Goal: Task Accomplishment & Management: Manage account settings

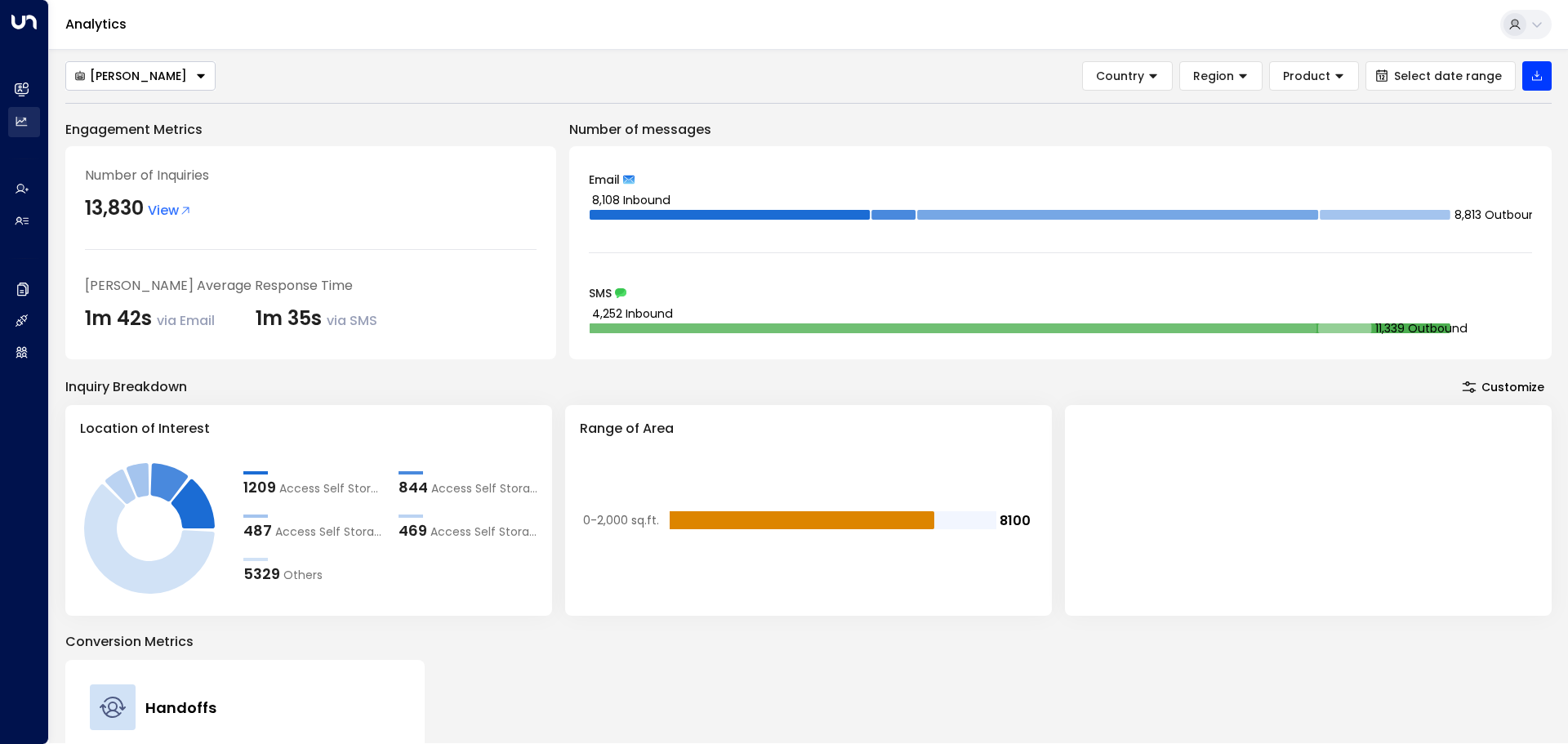
scroll to position [211, 0]
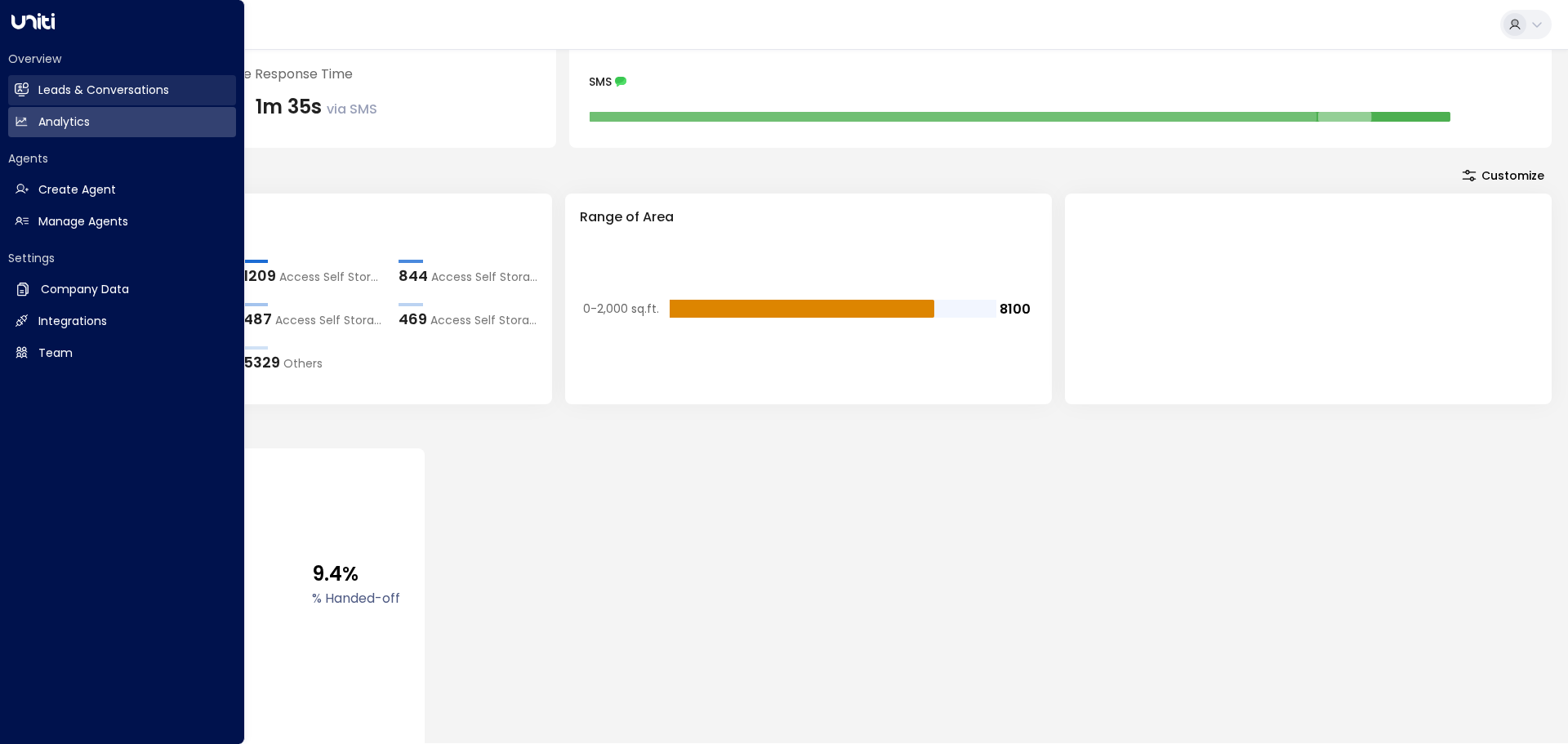
click at [52, 88] on h2 "Leads & Conversations" at bounding box center [103, 90] width 131 height 17
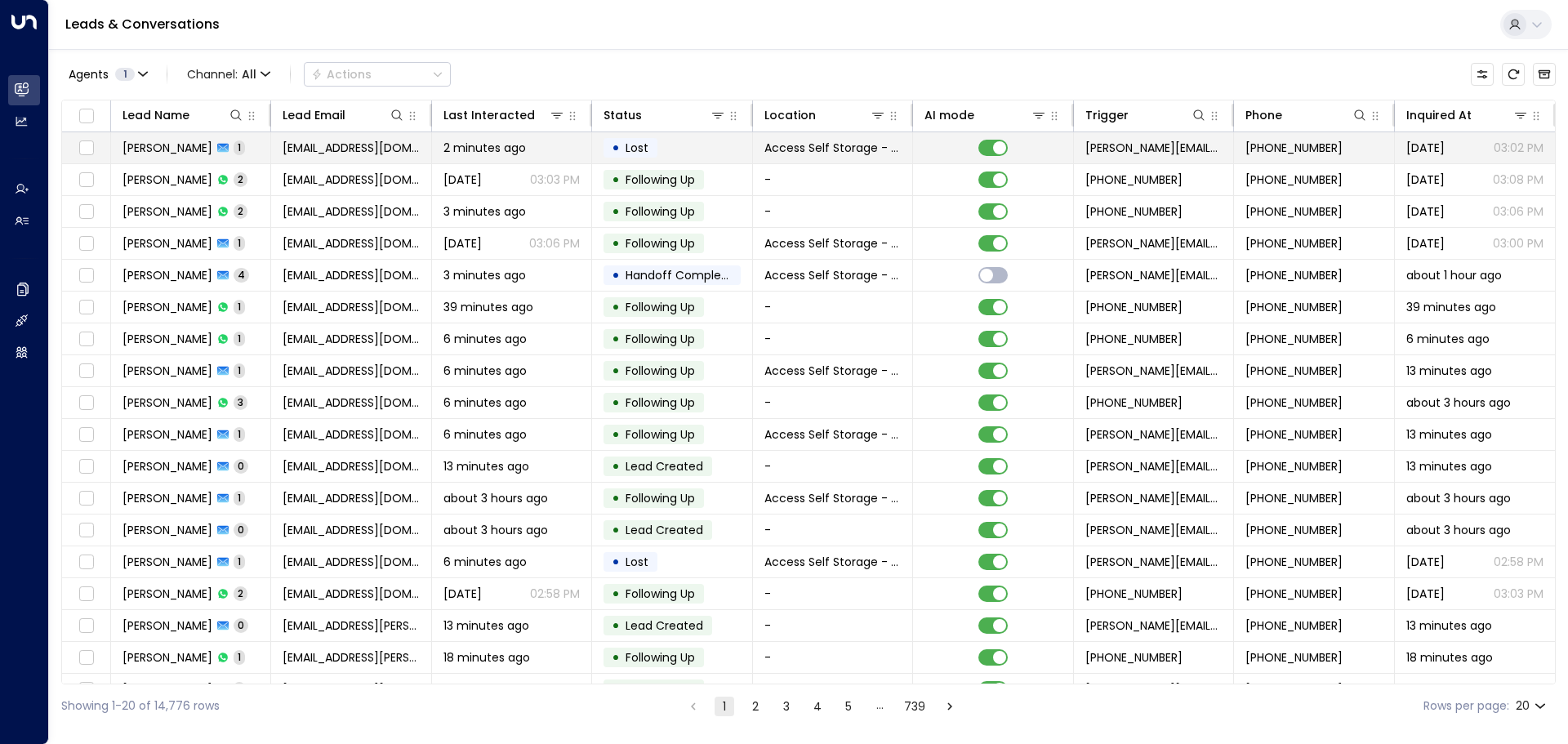
click at [162, 145] on span "Martin Fay" at bounding box center [167, 148] width 90 height 16
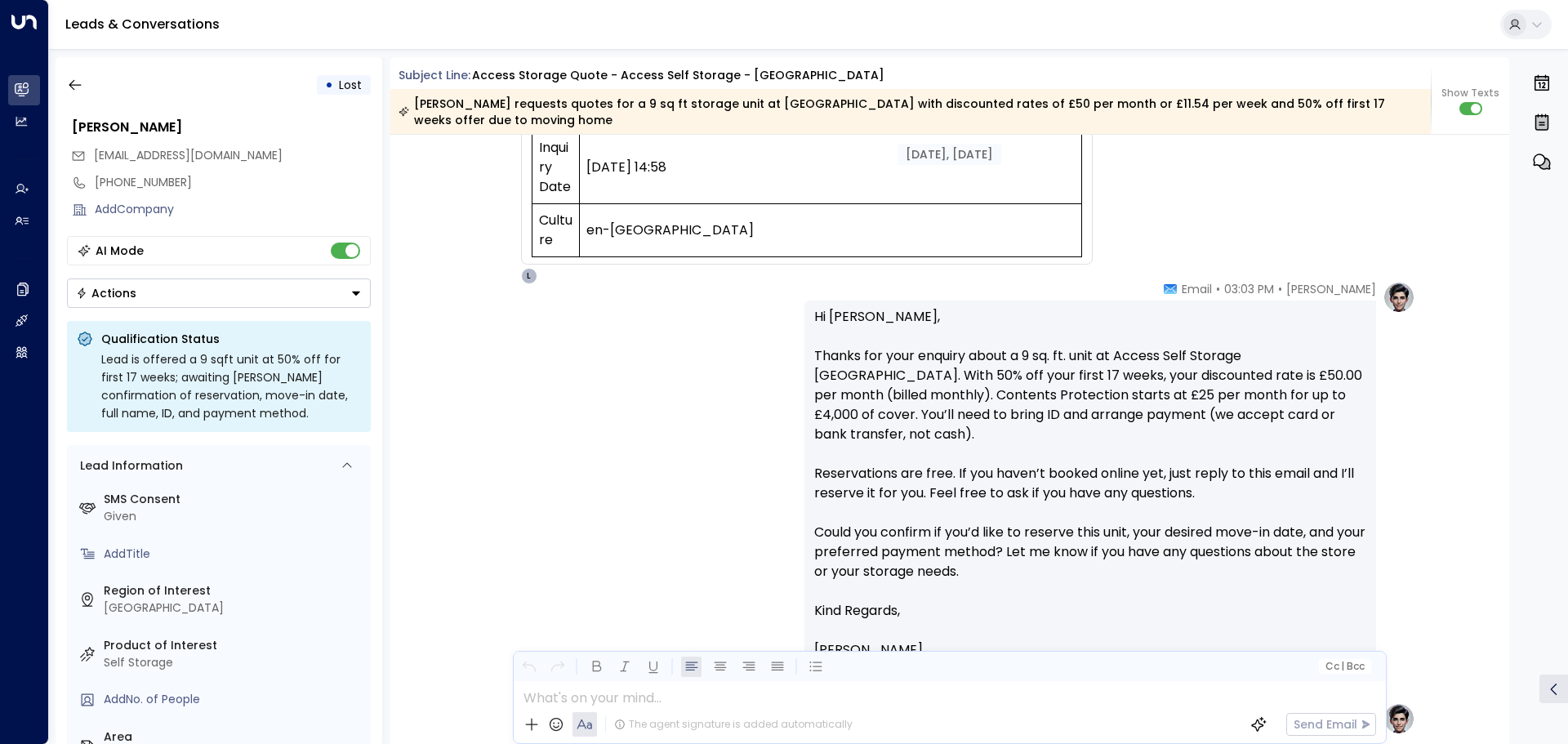
scroll to position [790, 0]
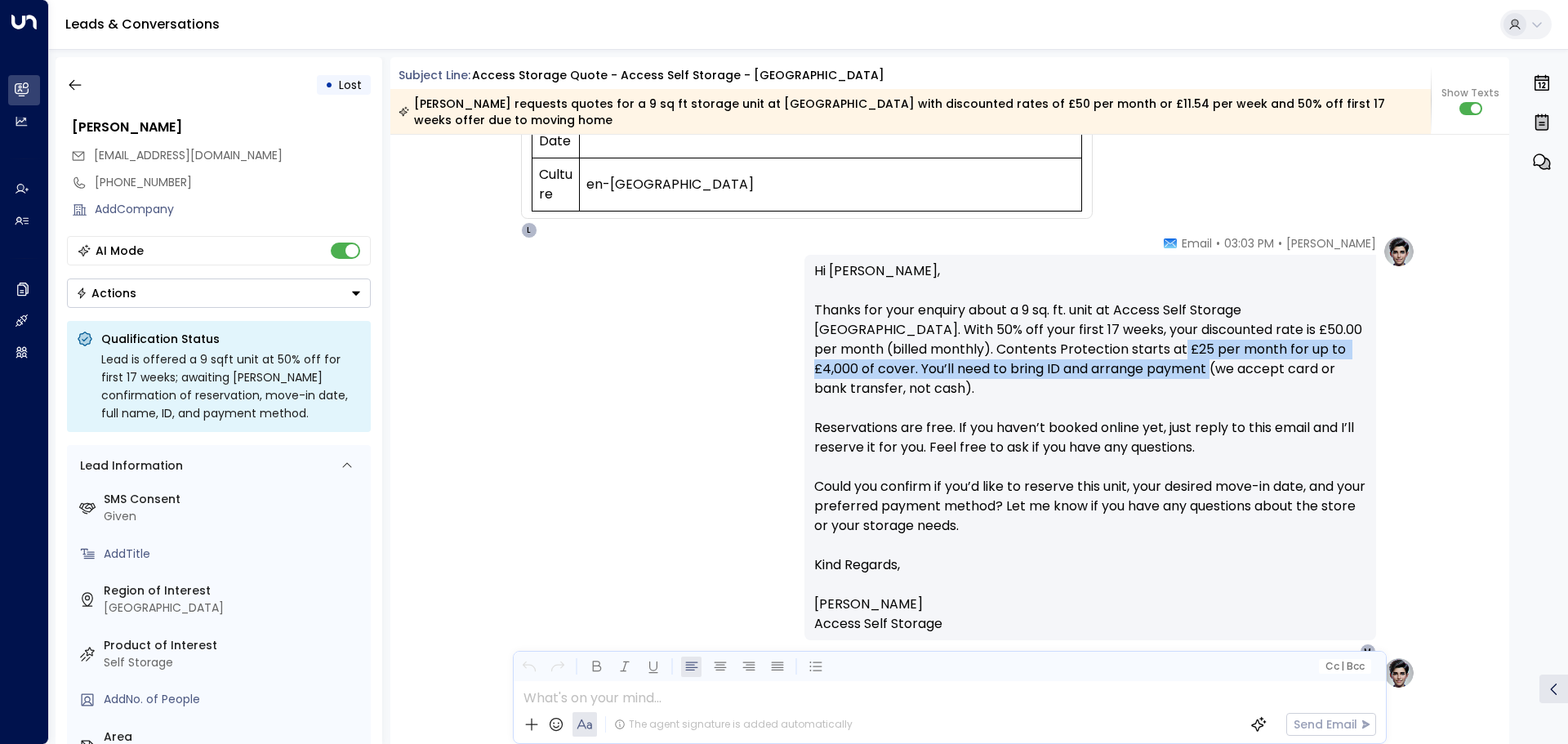
drag, startPoint x: 1039, startPoint y: 347, endPoint x: 1058, endPoint y: 364, distance: 25.5
click at [1058, 364] on p "Hi Martin, Thanks for your enquiry about a 9 sq. ft. unit at Access Self Storag…" at bounding box center [1090, 409] width 552 height 294
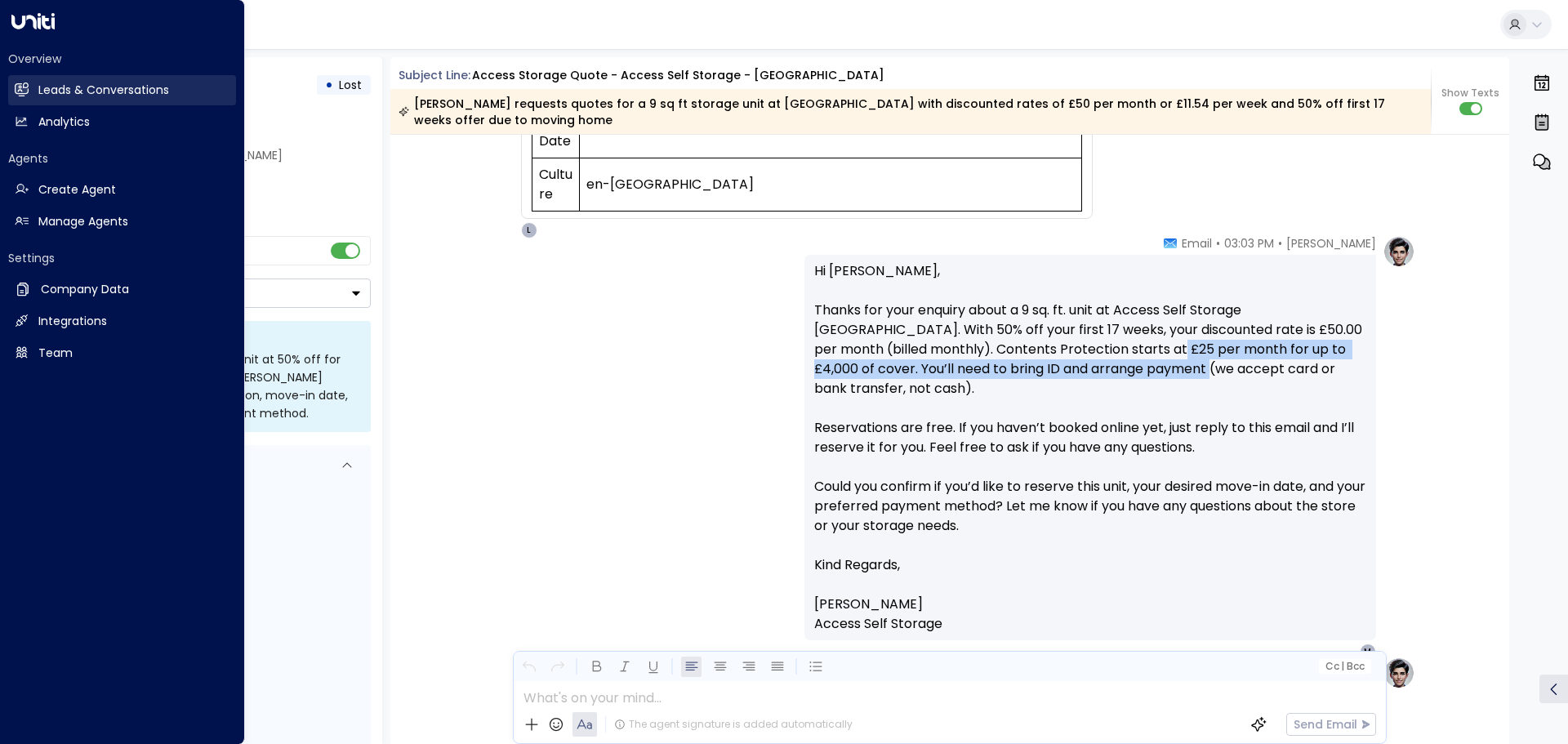
click at [109, 86] on h2 "Leads & Conversations" at bounding box center [103, 90] width 131 height 17
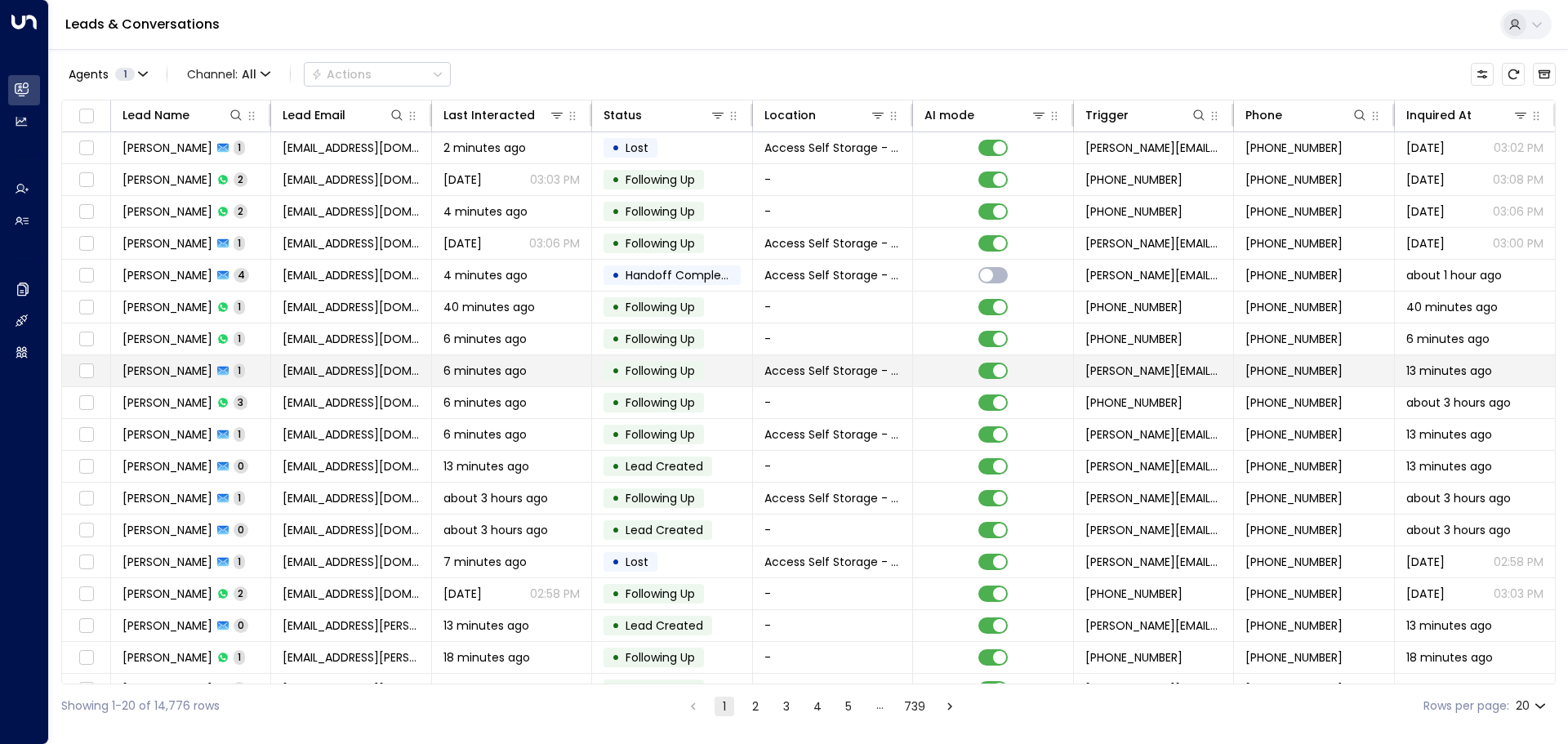
click at [173, 366] on span "Iina Salminen" at bounding box center [167, 371] width 90 height 16
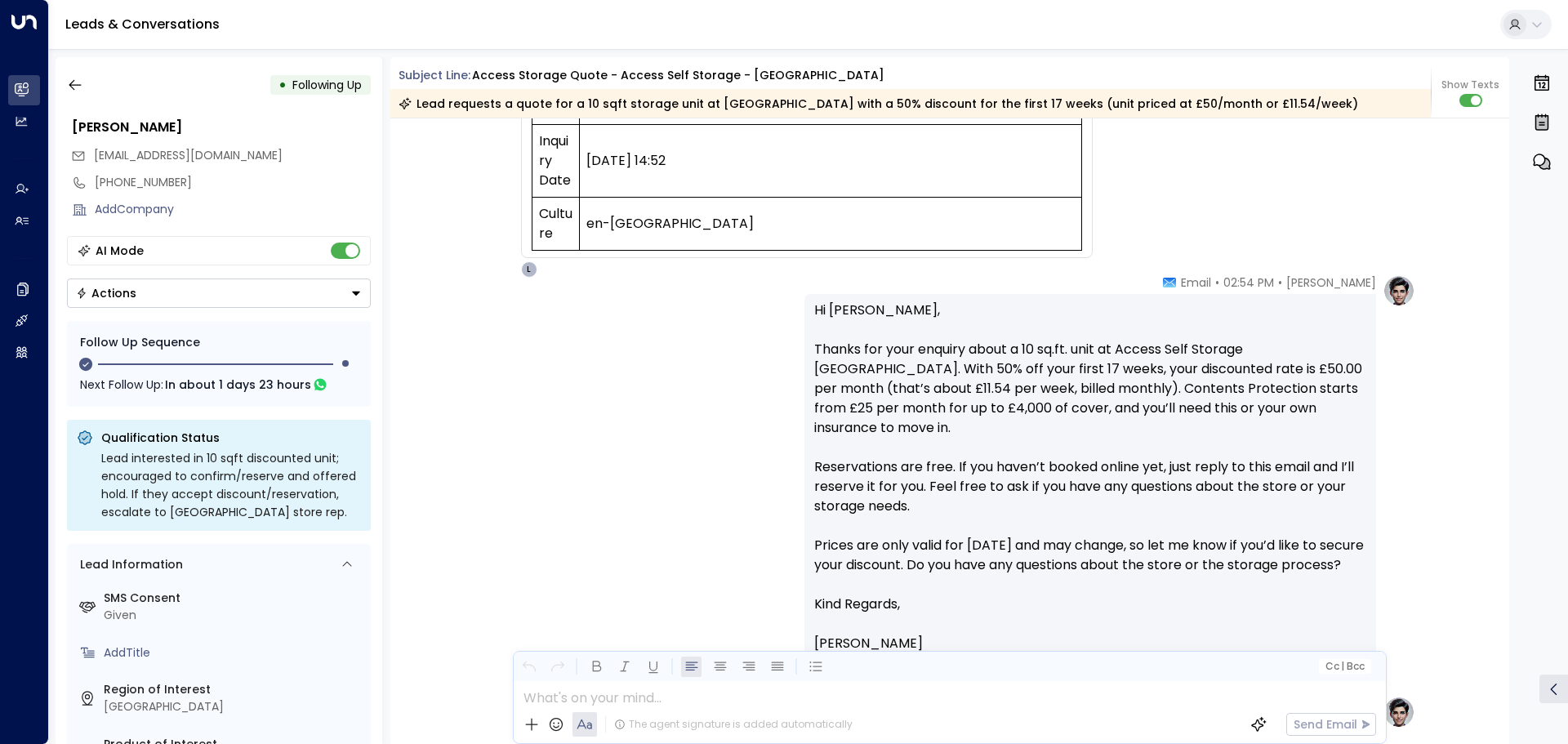
scroll to position [790, 0]
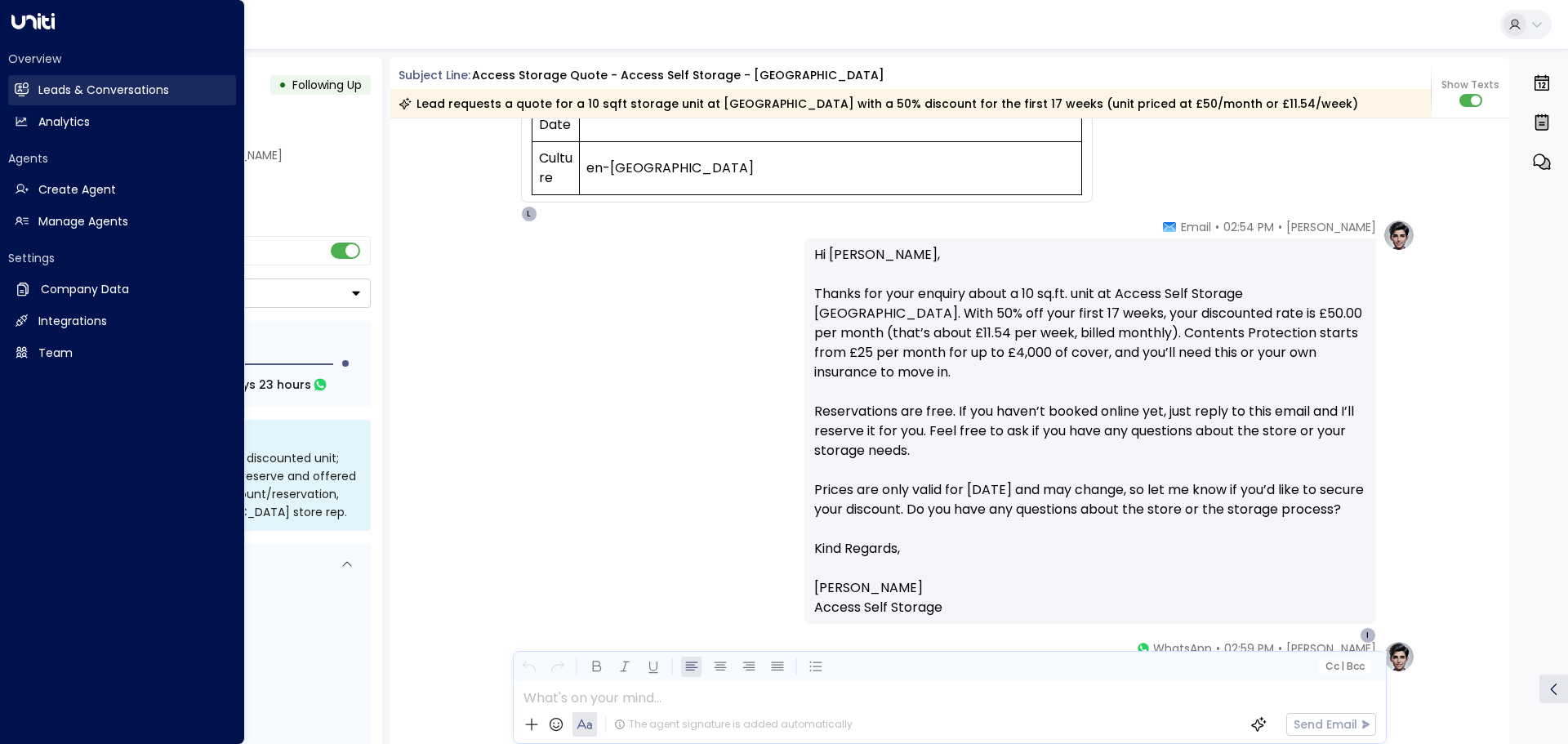
click at [48, 86] on h2 "Leads & Conversations" at bounding box center [103, 90] width 131 height 17
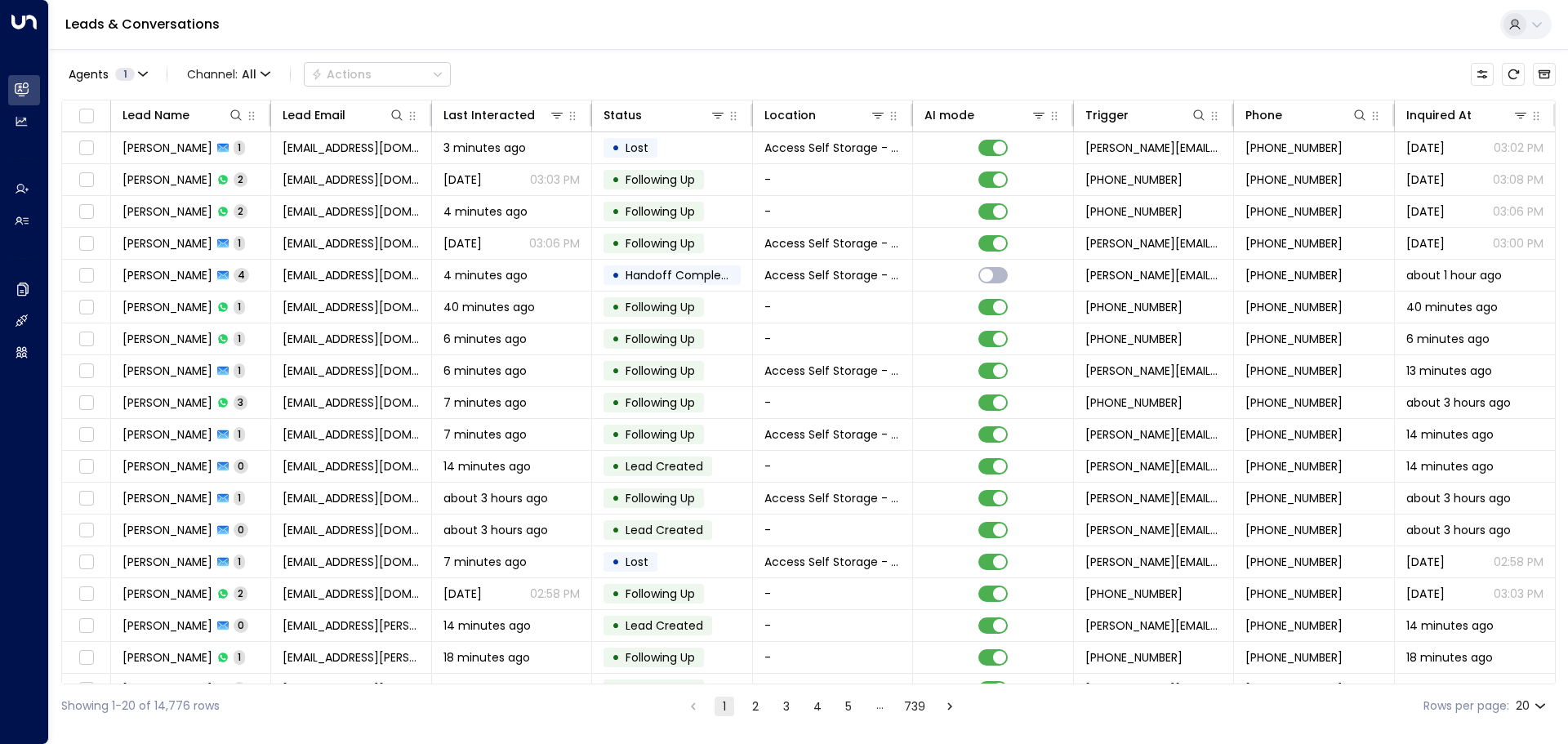
click at [783, 700] on button "3" at bounding box center [786, 706] width 19 height 19
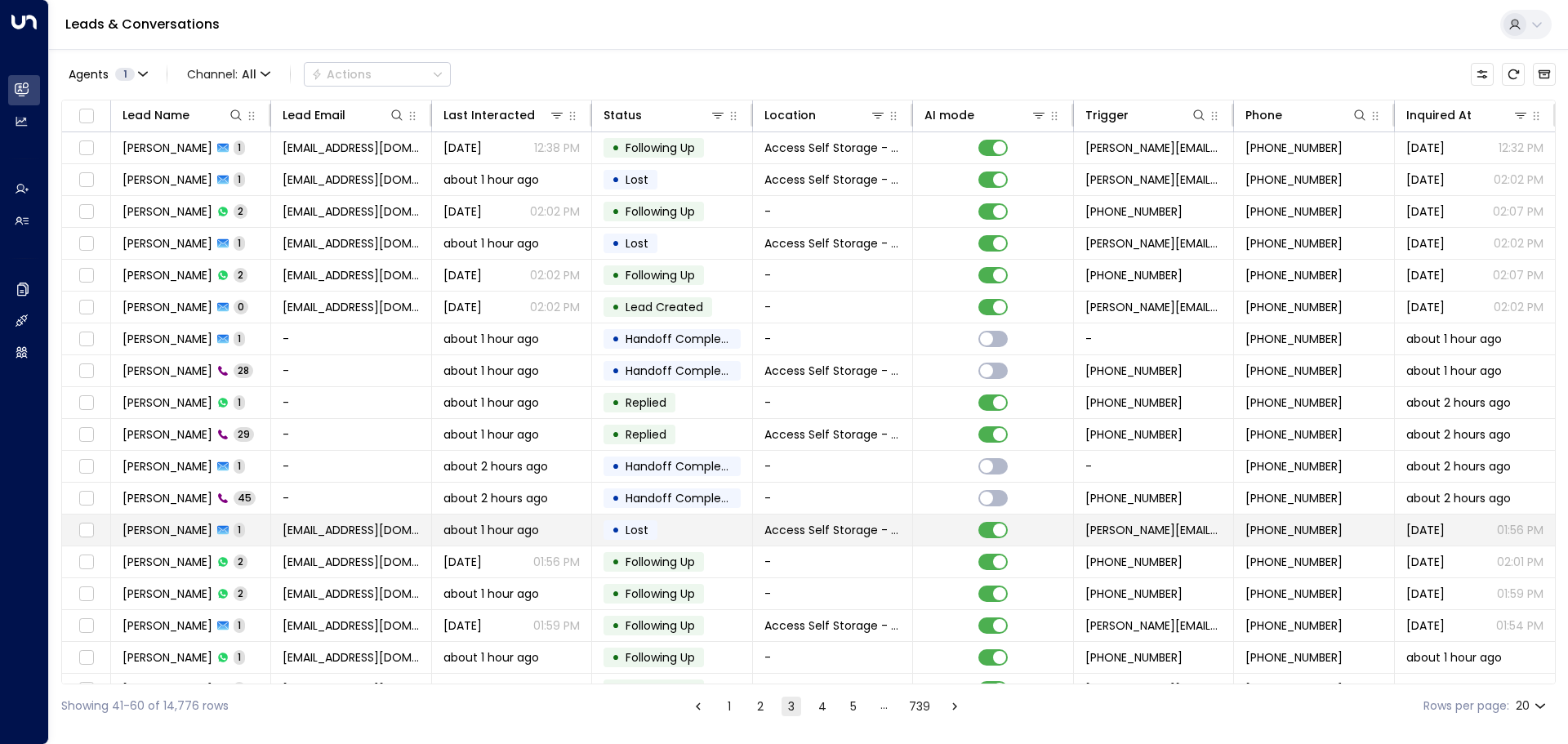
click at [189, 526] on span "Lottie Ramsden" at bounding box center [167, 530] width 90 height 16
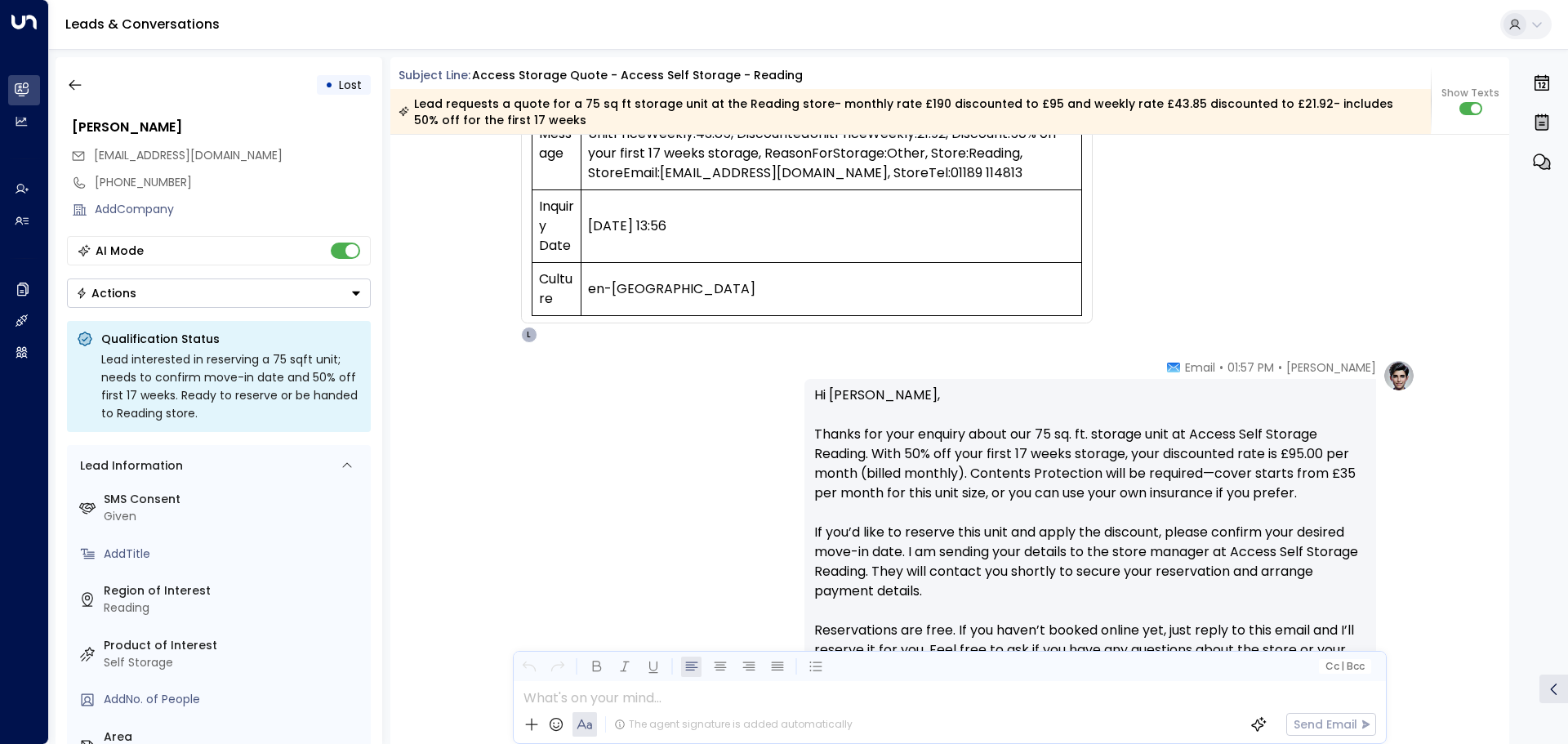
scroll to position [708, 0]
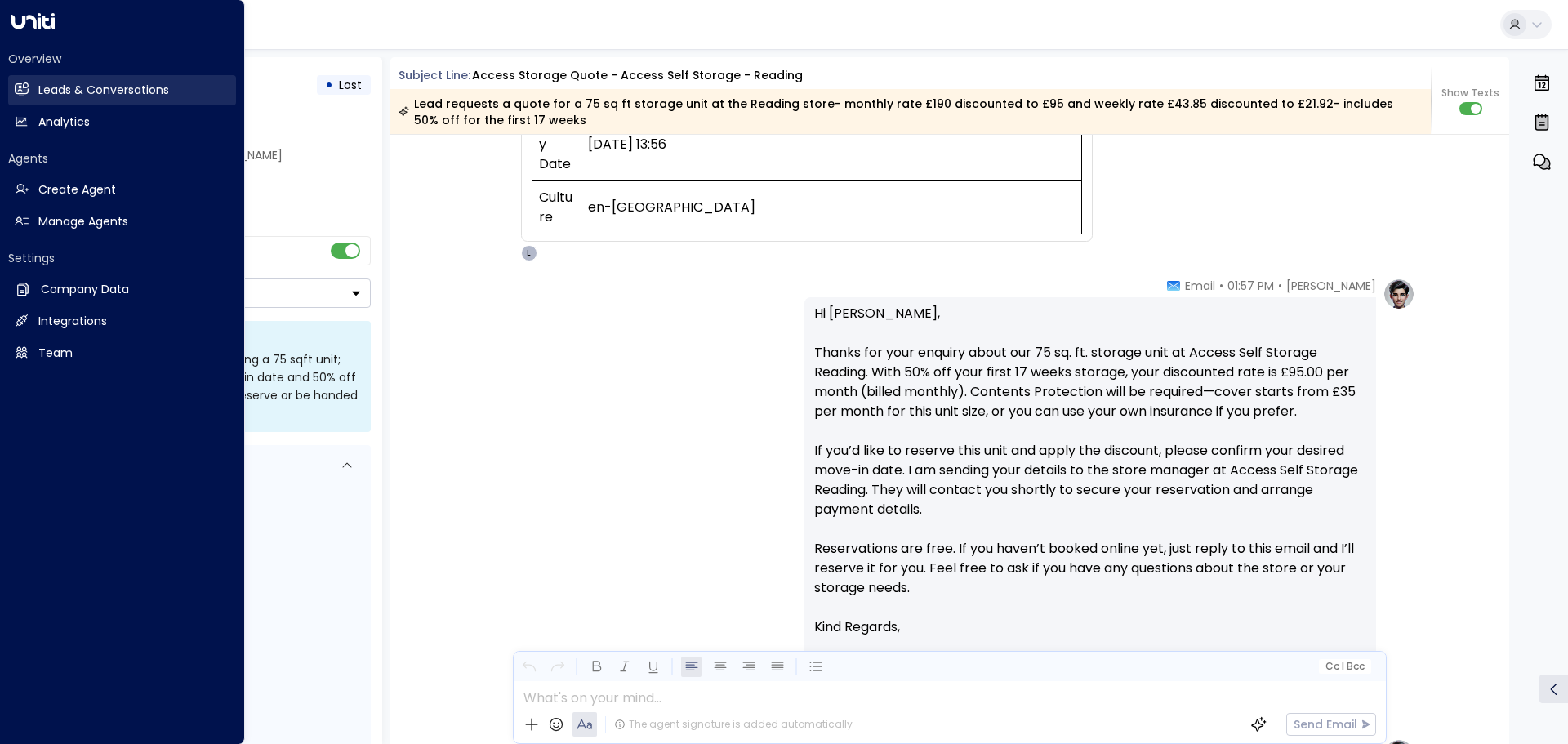
click at [97, 87] on h2 "Leads & Conversations" at bounding box center [103, 90] width 131 height 17
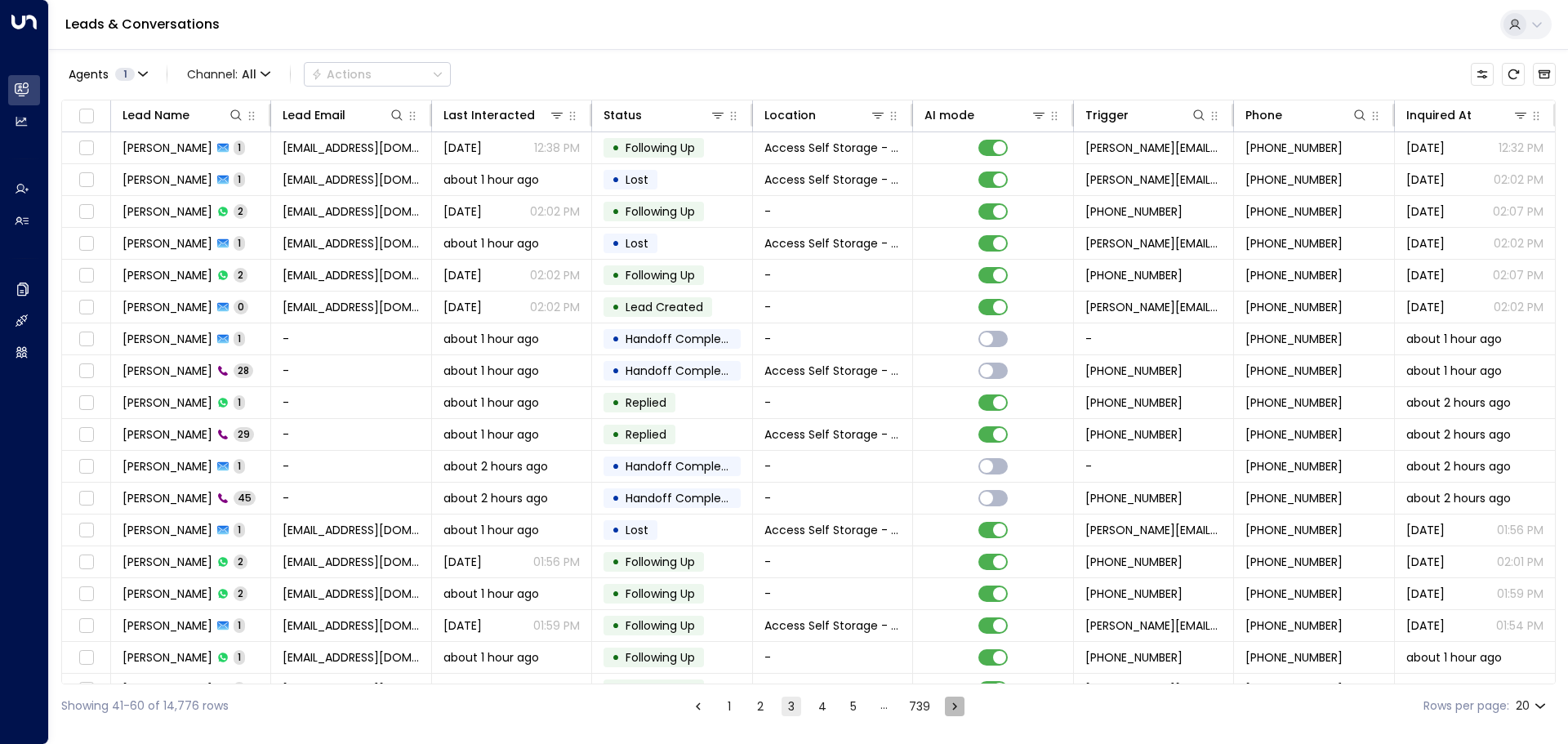
click at [951, 703] on icon "Go to next page" at bounding box center [955, 707] width 15 height 15
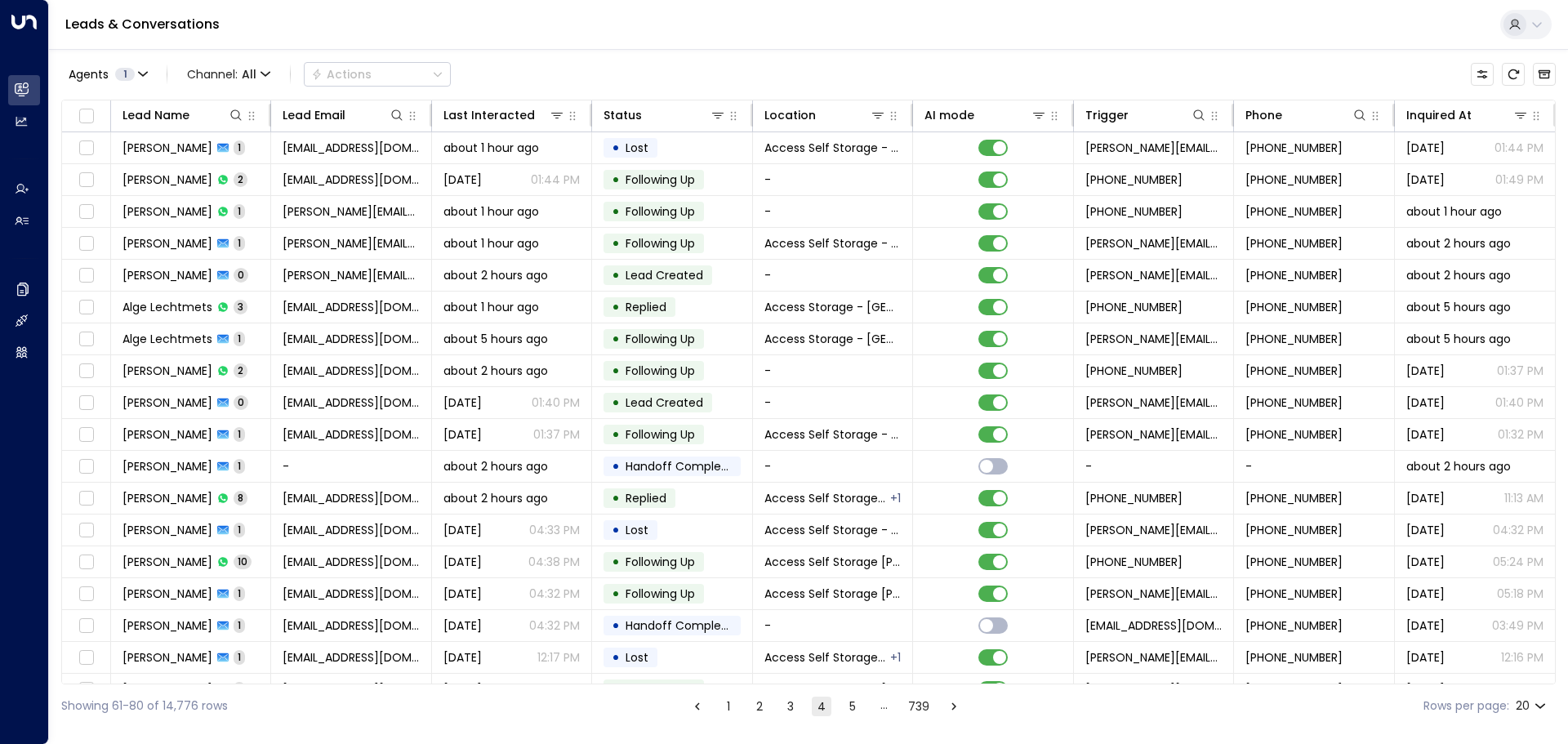
click at [851, 707] on button "5" at bounding box center [852, 706] width 19 height 19
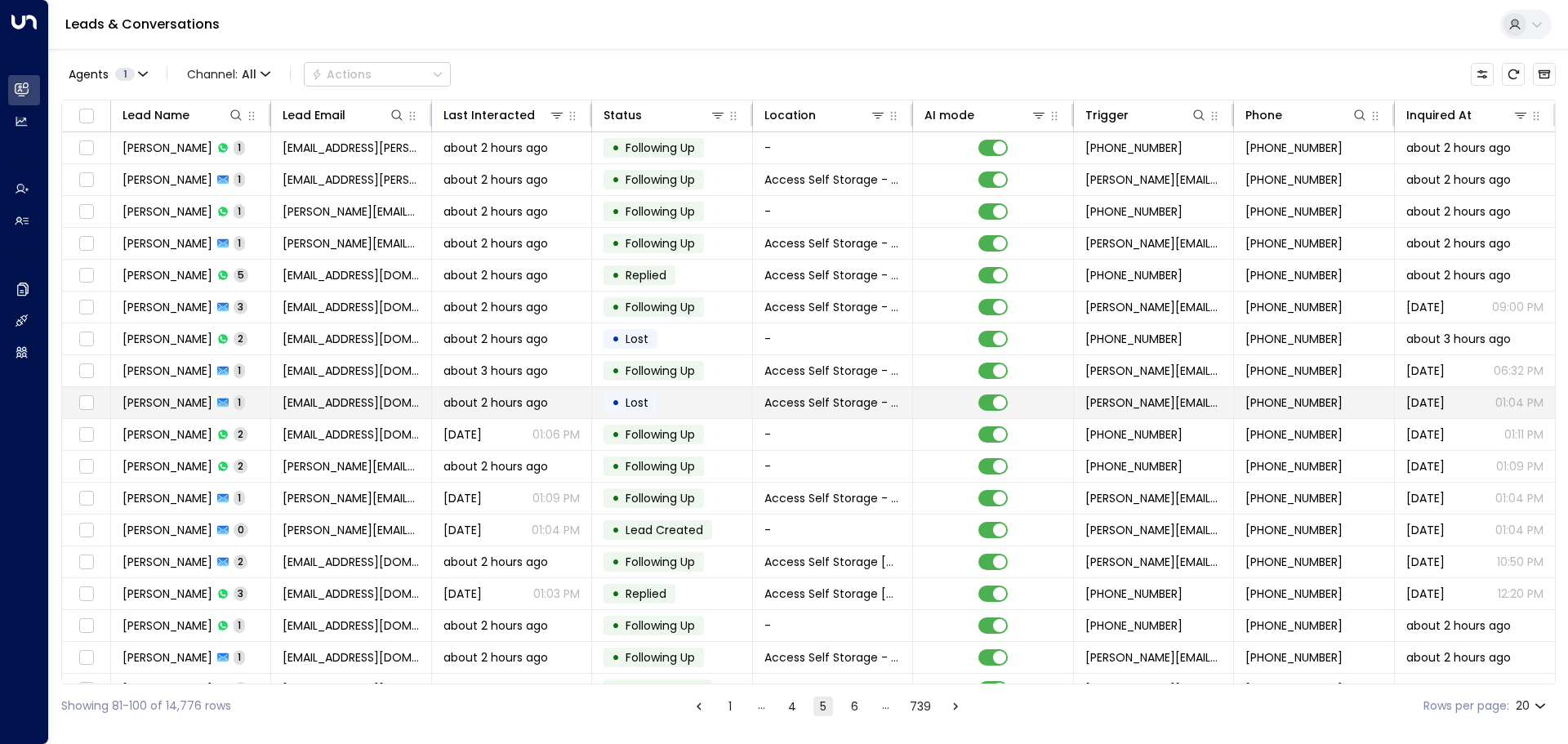
click at [170, 399] on span "Victoria Taylor" at bounding box center [167, 403] width 90 height 16
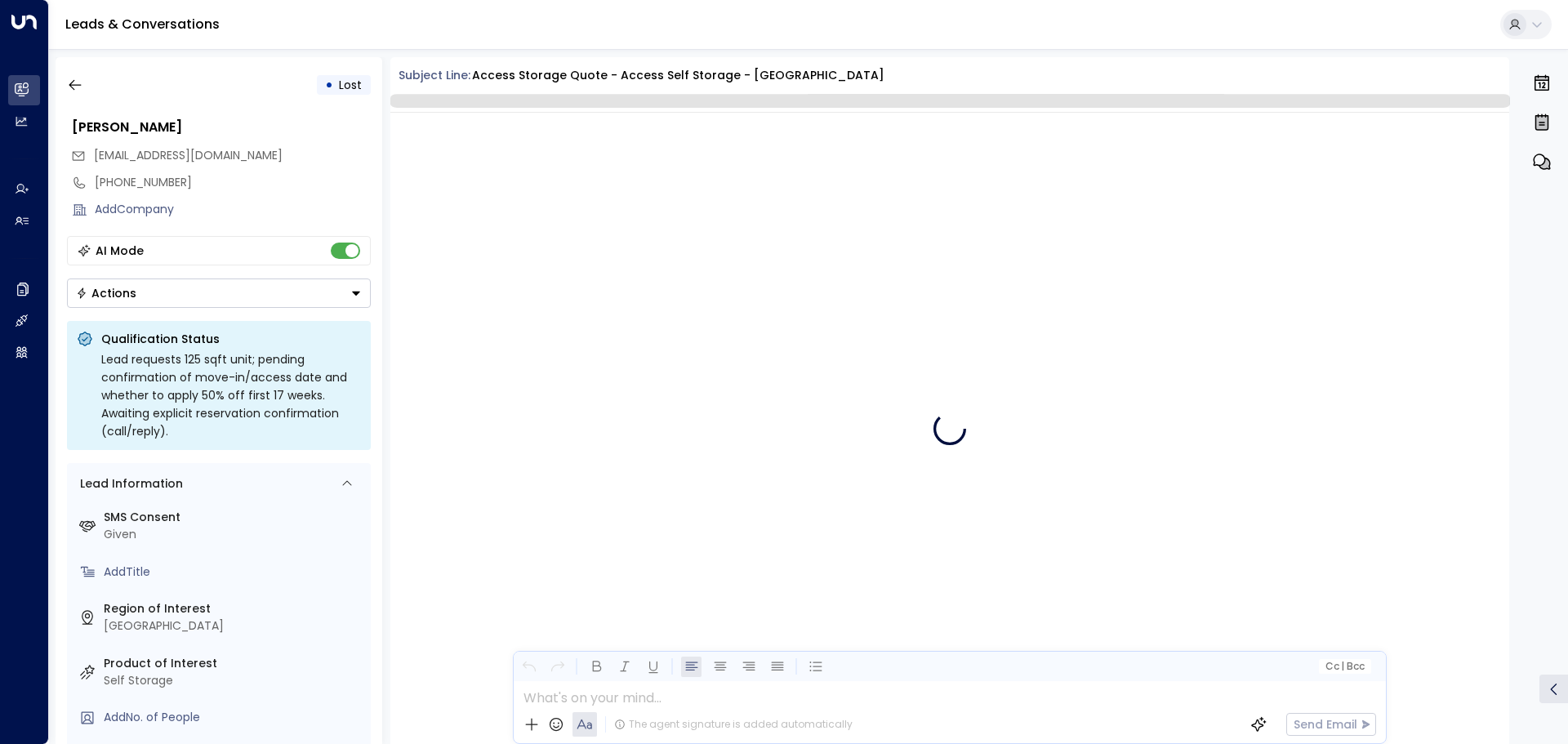
scroll to position [626, 0]
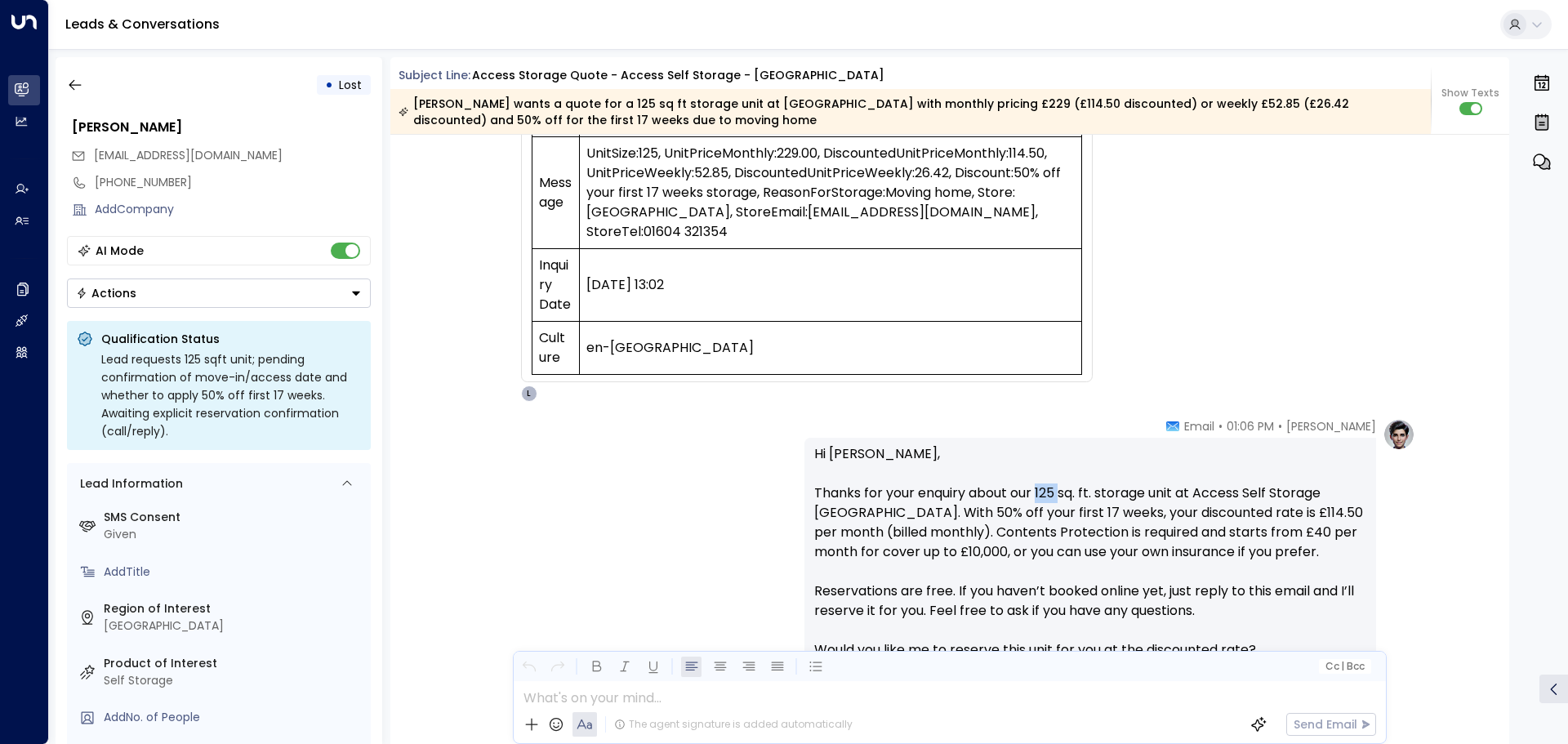
drag, startPoint x: 1062, startPoint y: 495, endPoint x: 1034, endPoint y: 494, distance: 28.0
click at [1034, 494] on p "Hi Victoria, Thanks for your enquiry about our 125 sq. ft. storage unit at Acce…" at bounding box center [1090, 581] width 552 height 274
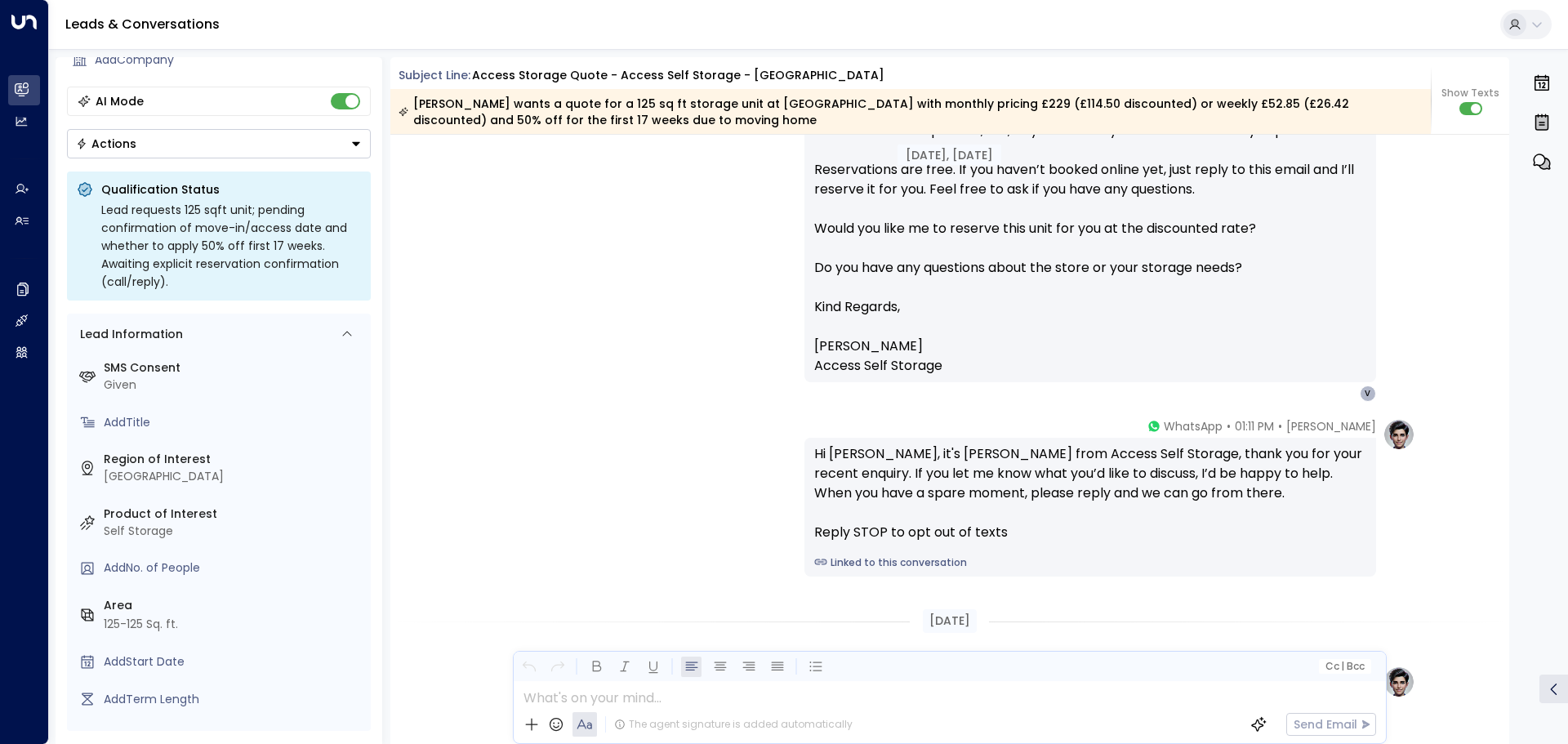
scroll to position [1007, 0]
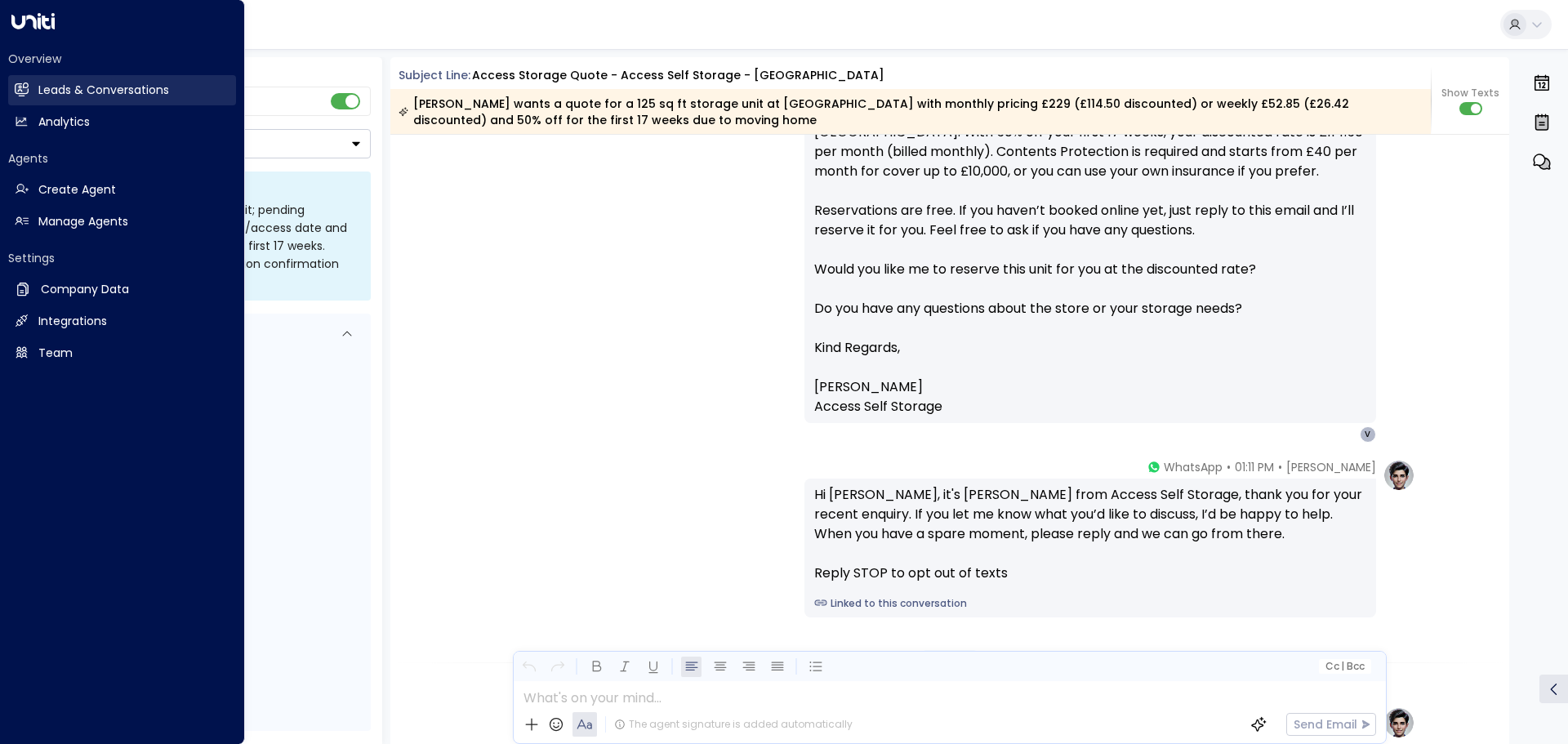
click at [43, 89] on h2 "Leads & Conversations" at bounding box center [103, 90] width 131 height 17
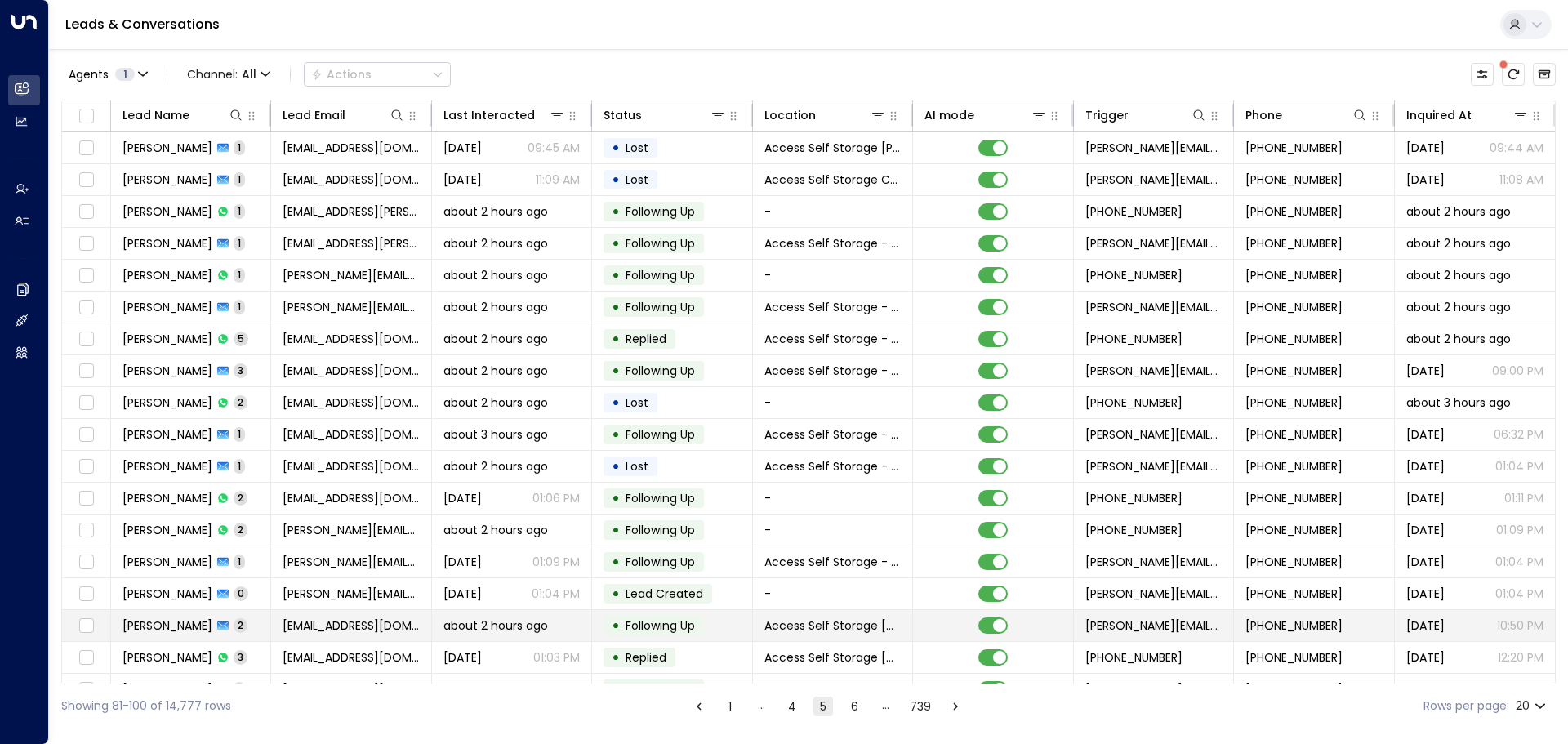
scroll to position [90, 0]
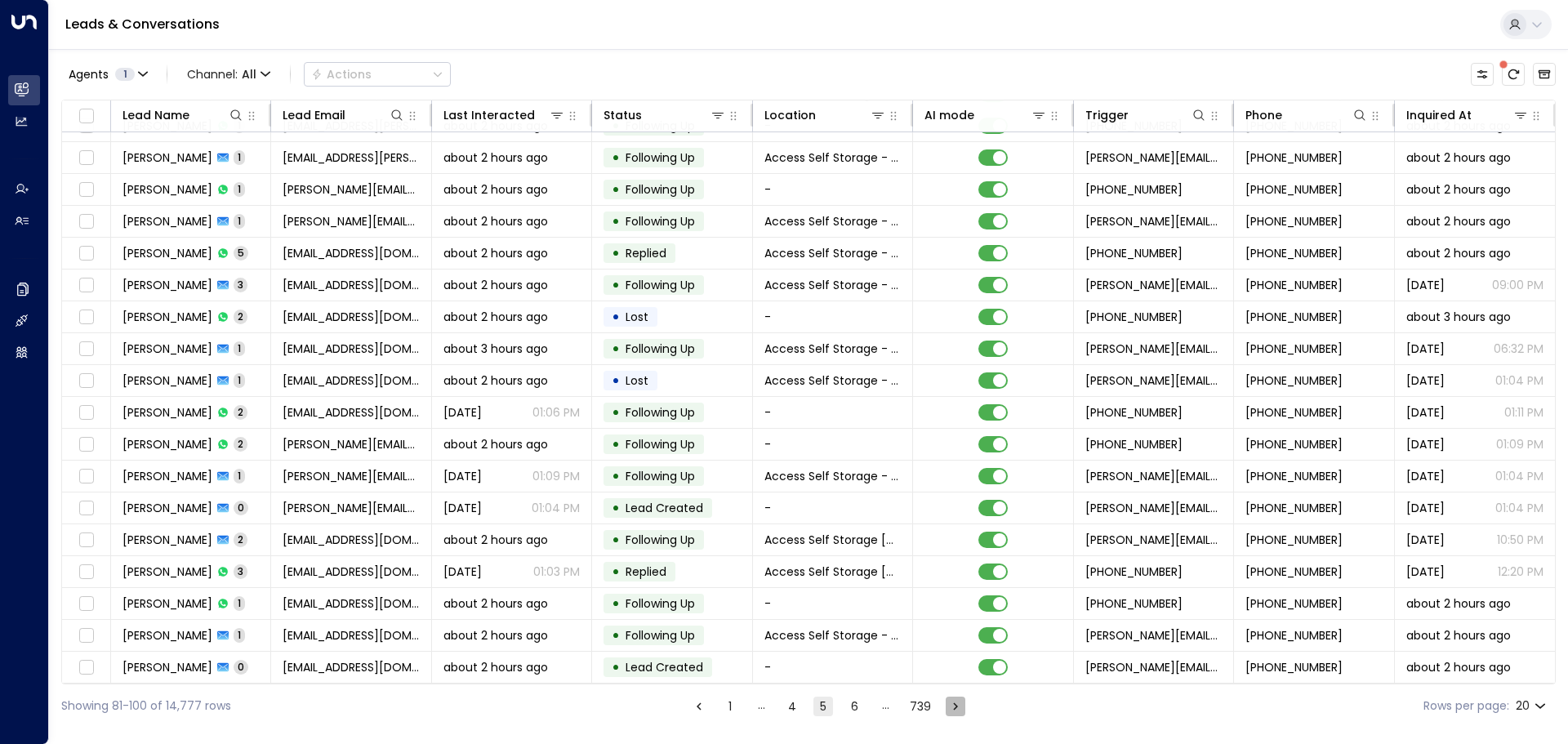
click at [954, 697] on button "Go to next page" at bounding box center [955, 706] width 19 height 19
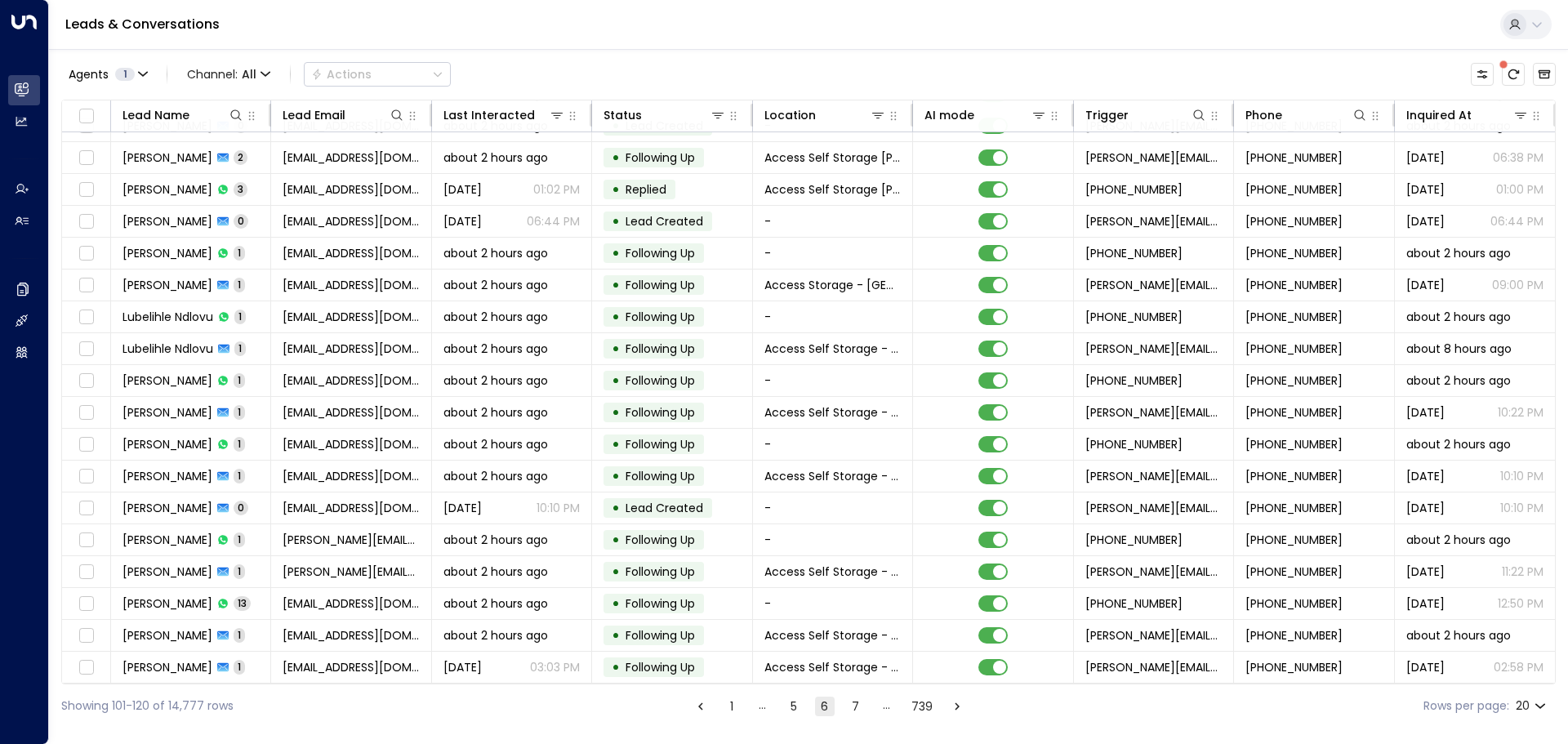
scroll to position [90, 0]
click at [1533, 704] on body "Overview Leads & Conversations Leads & Conversations Analytics Analytics Agents…" at bounding box center [784, 364] width 1568 height 728
click at [1531, 709] on li "100" at bounding box center [1531, 710] width 47 height 29
type input "***"
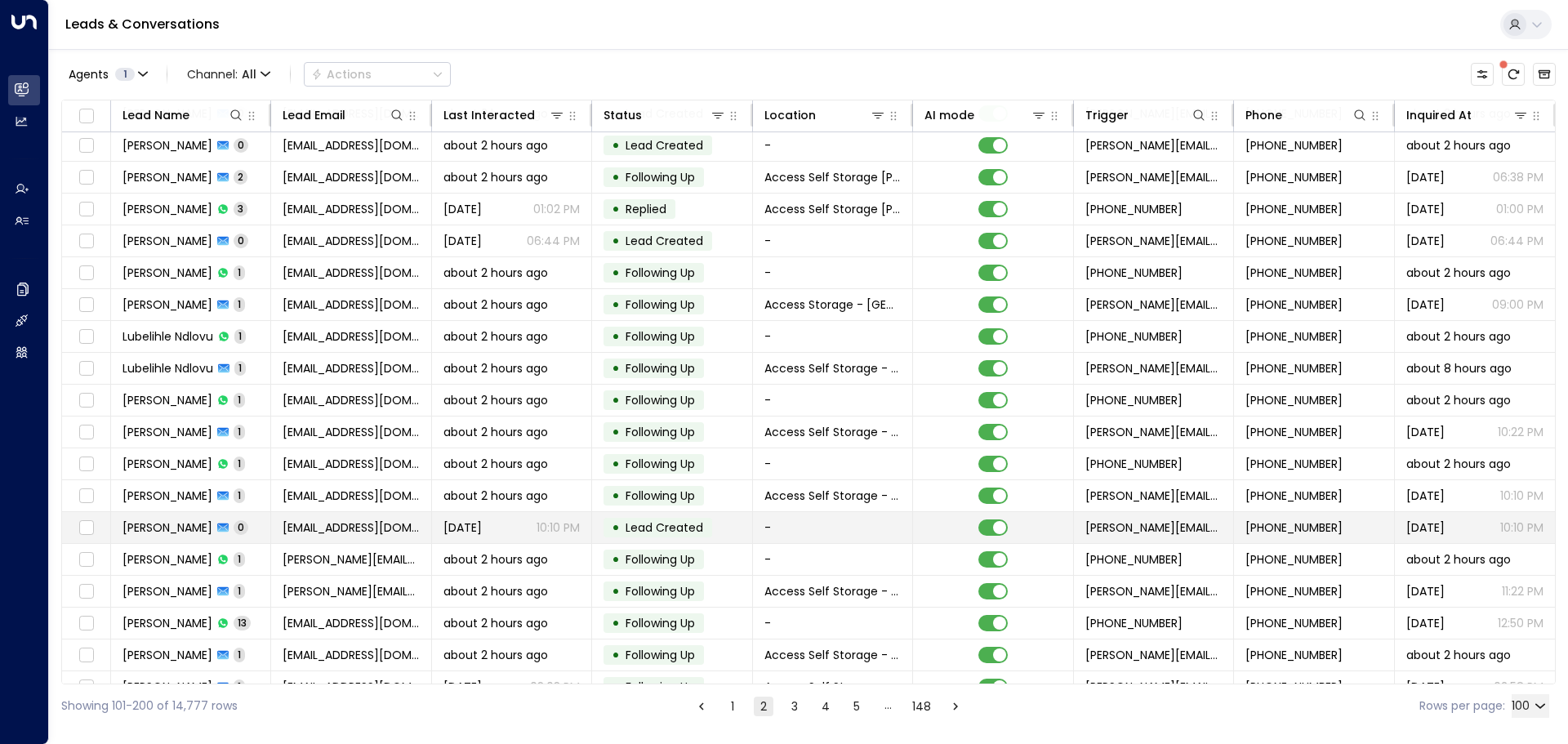
scroll to position [90, 0]
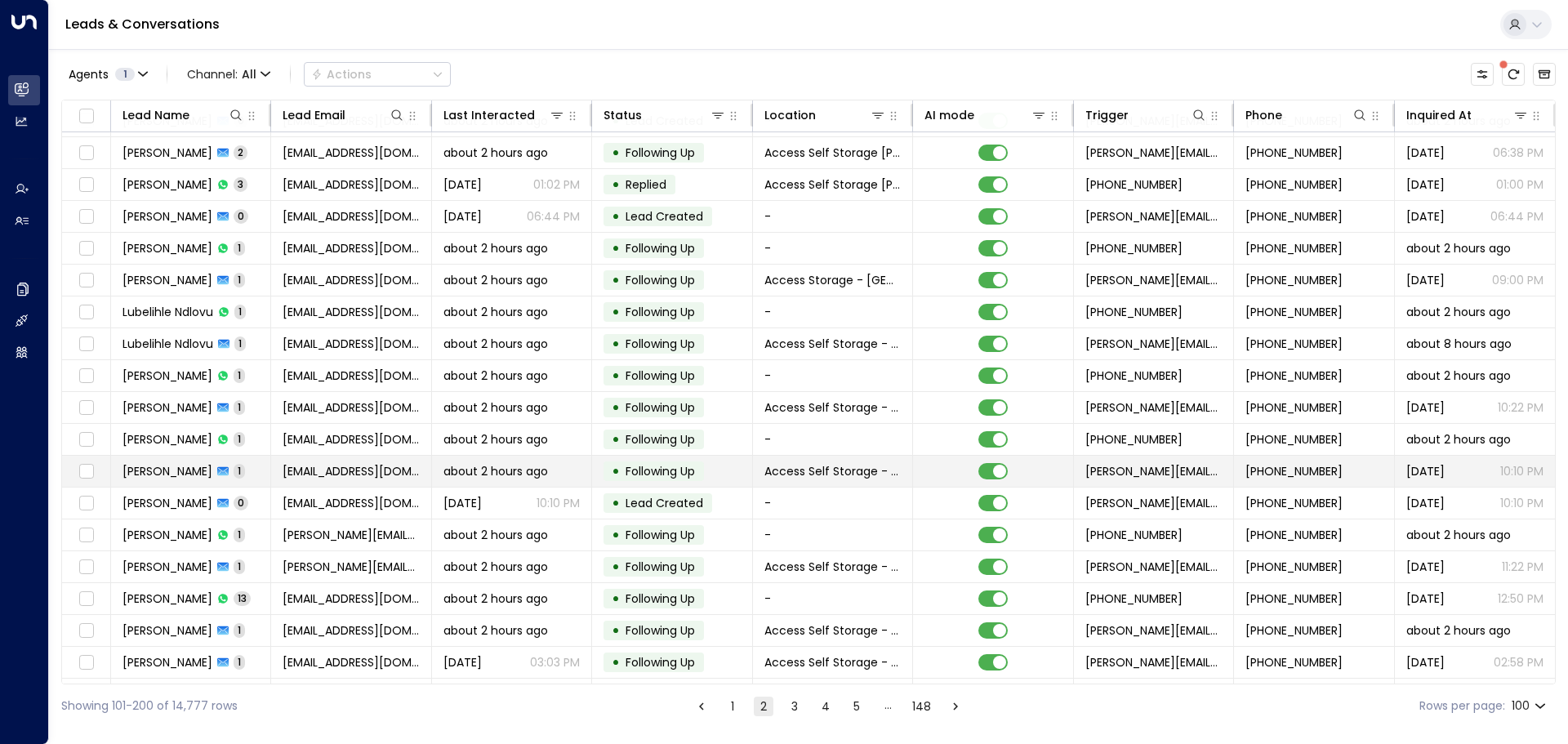
click at [185, 469] on span "Jack Woodstock" at bounding box center [167, 472] width 90 height 16
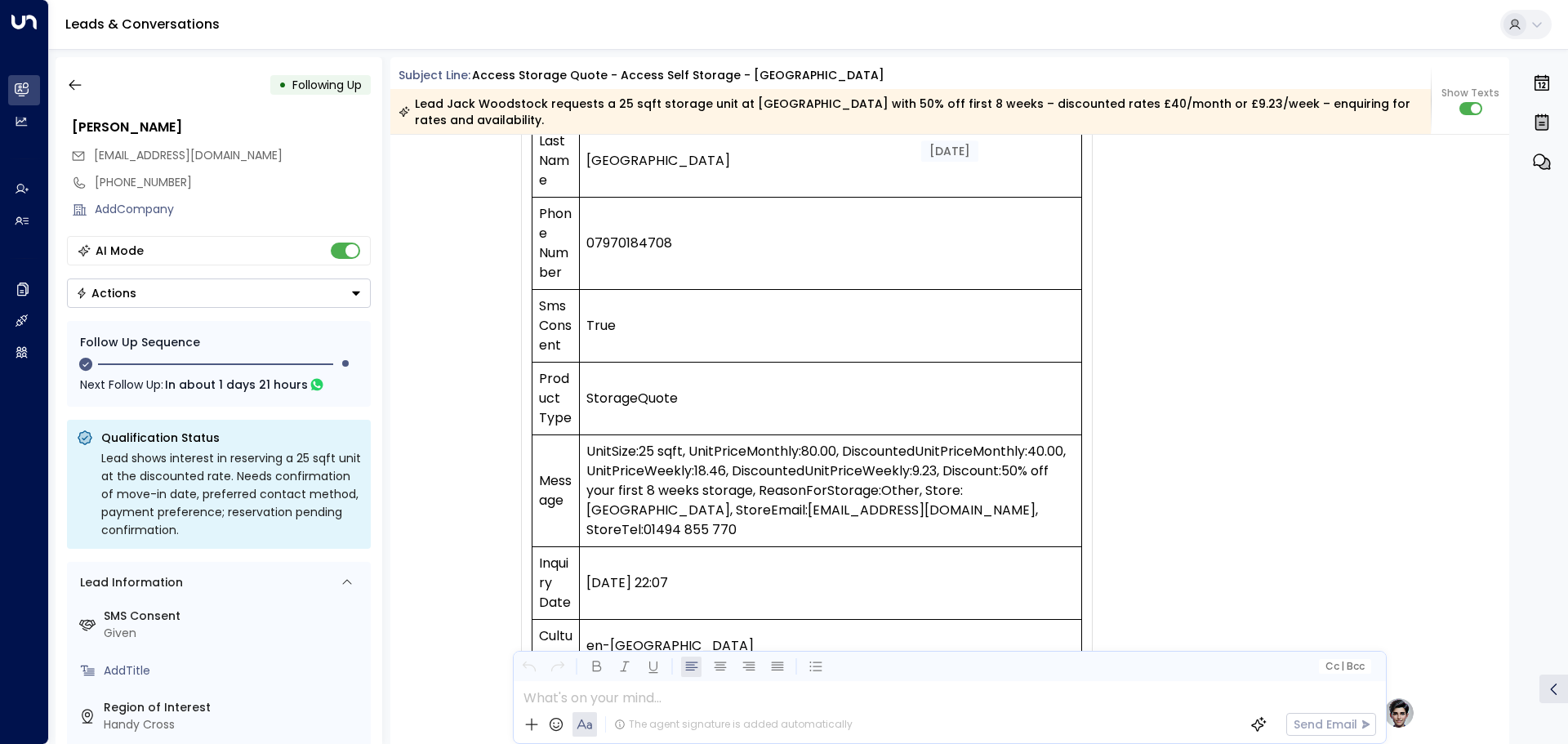
scroll to position [300, 0]
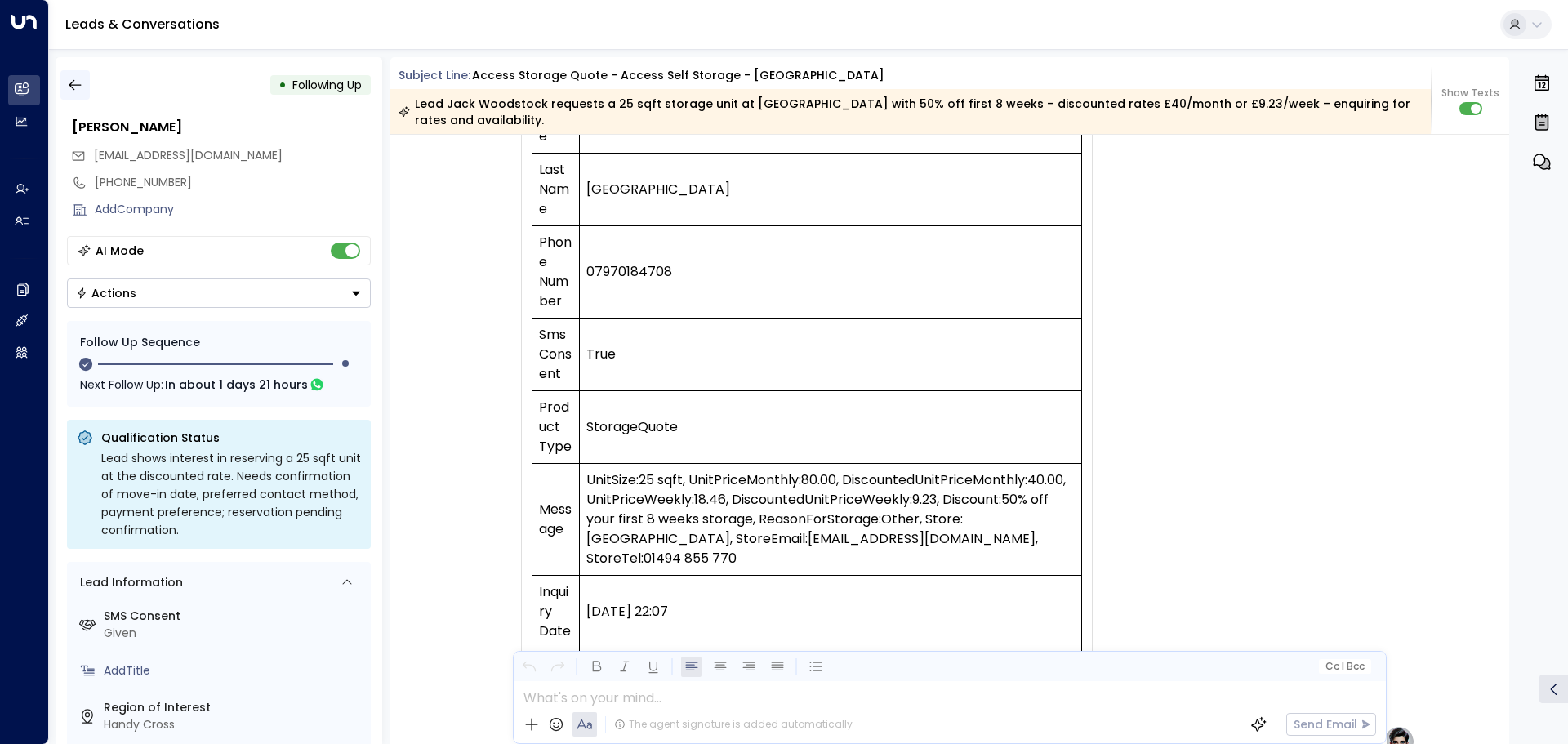
click at [76, 83] on icon "button" at bounding box center [75, 85] width 16 height 16
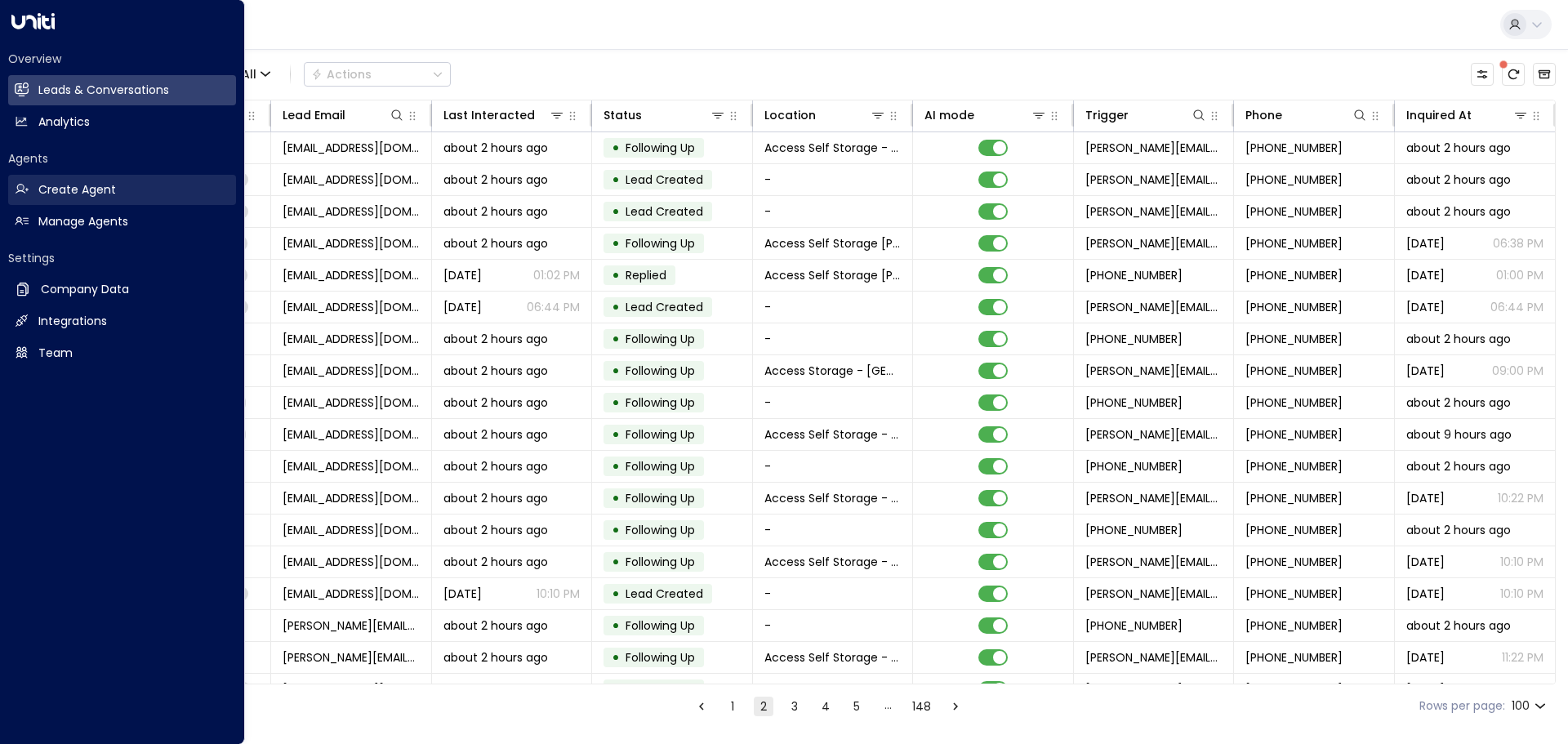
drag, startPoint x: 35, startPoint y: 90, endPoint x: 36, endPoint y: 197, distance: 107.0
click at [35, 90] on link "Leads & Conversations Leads & Conversations" at bounding box center [122, 90] width 228 height 30
click at [50, 344] on link "Team Team" at bounding box center [122, 353] width 228 height 30
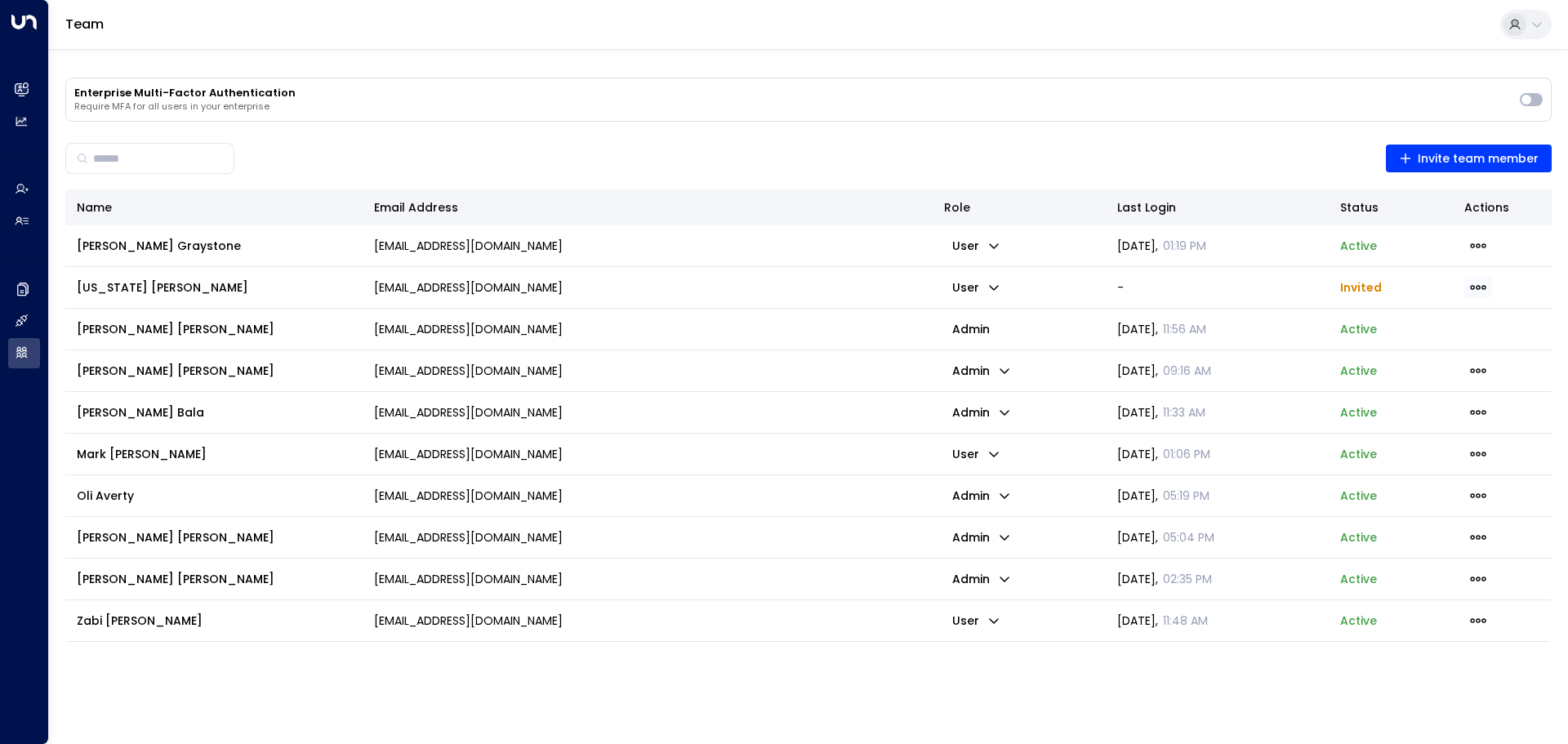
click at [1477, 288] on icon "button" at bounding box center [1477, 287] width 16 height 5
click at [1446, 313] on span "Resend Invite" at bounding box center [1421, 311] width 59 height 10
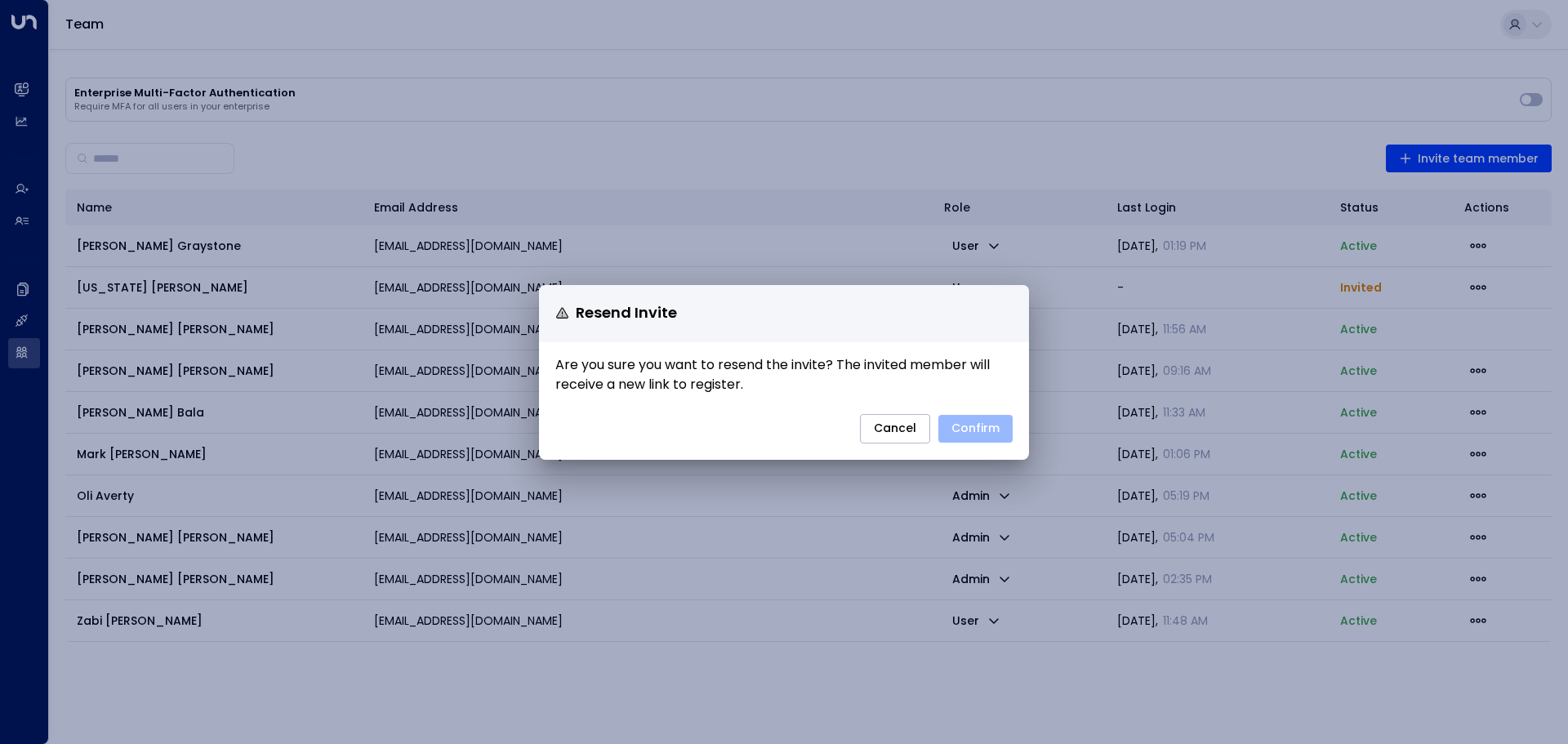
click at [980, 422] on button "Confirm" at bounding box center [975, 429] width 74 height 27
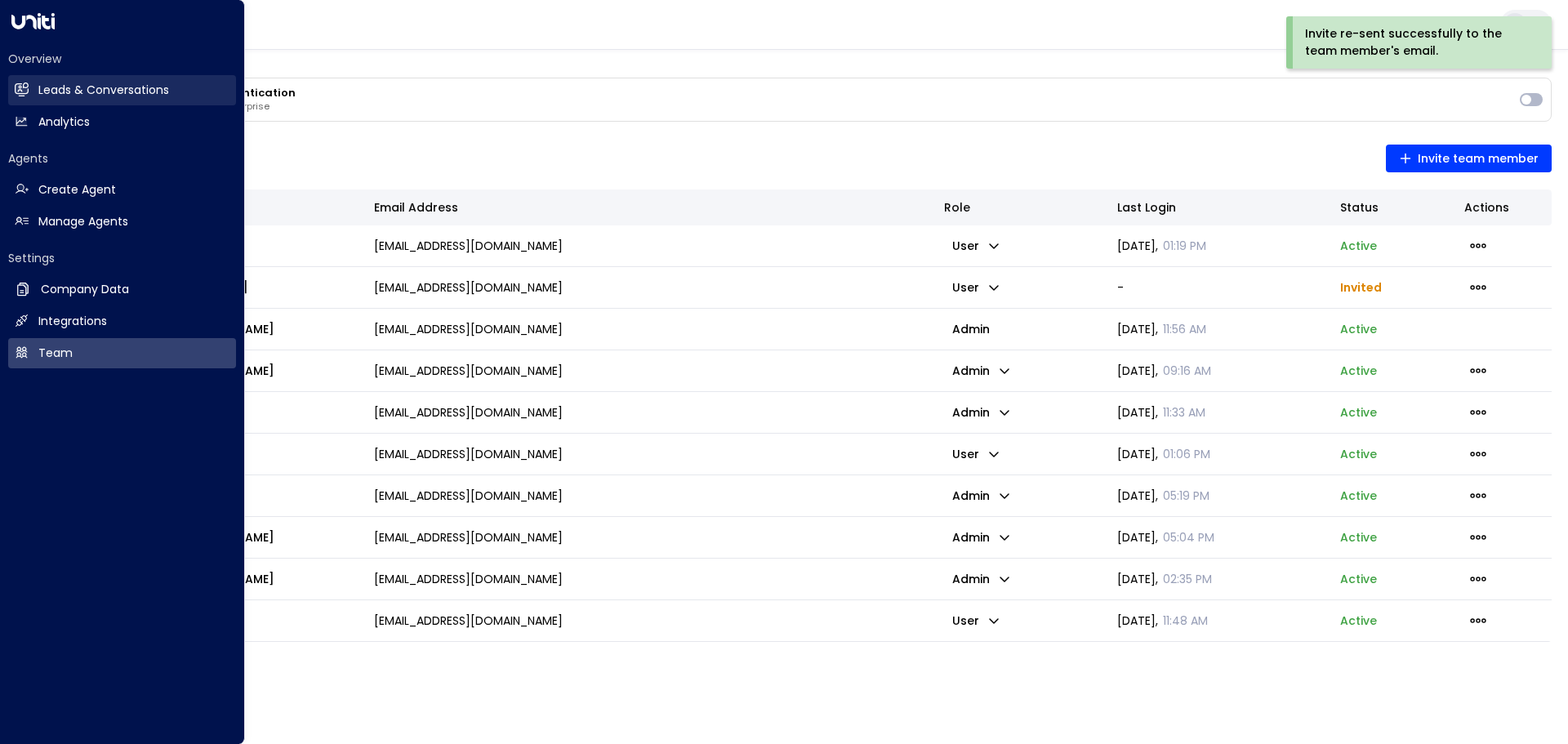
click at [64, 90] on h2 "Leads & Conversations" at bounding box center [103, 90] width 131 height 17
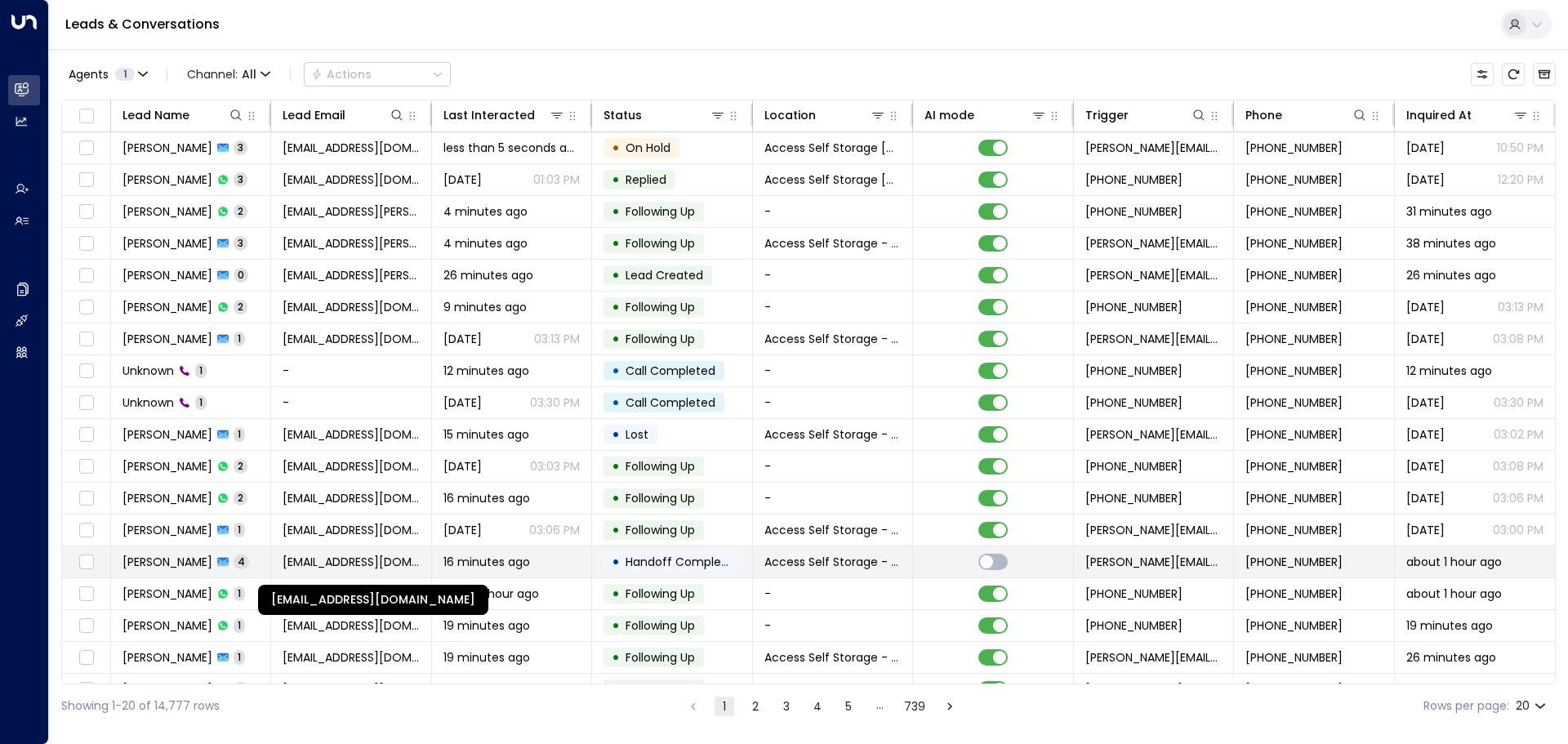
click at [329, 561] on span "adamking2215@gmail.com" at bounding box center [350, 562] width 136 height 16
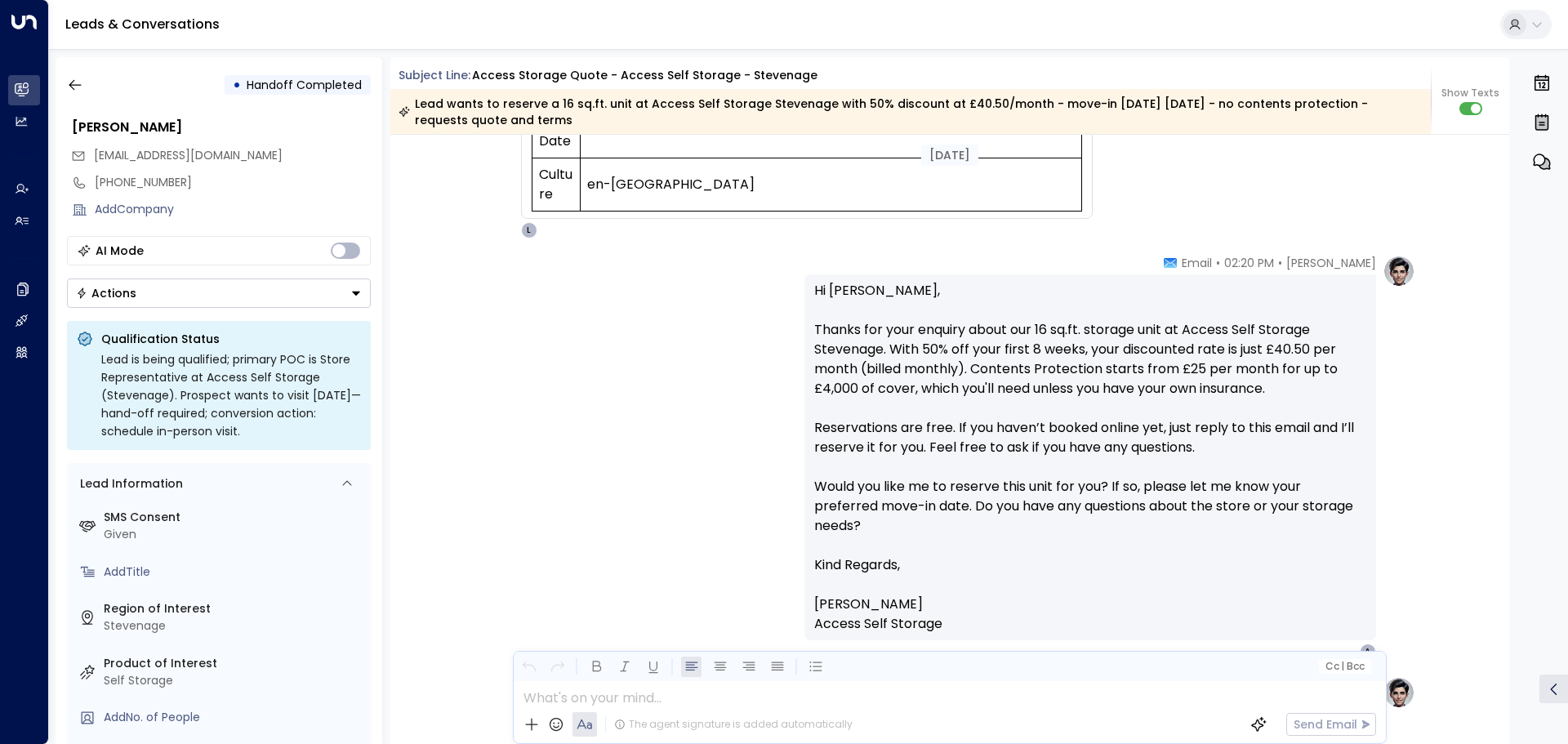
scroll to position [817, 0]
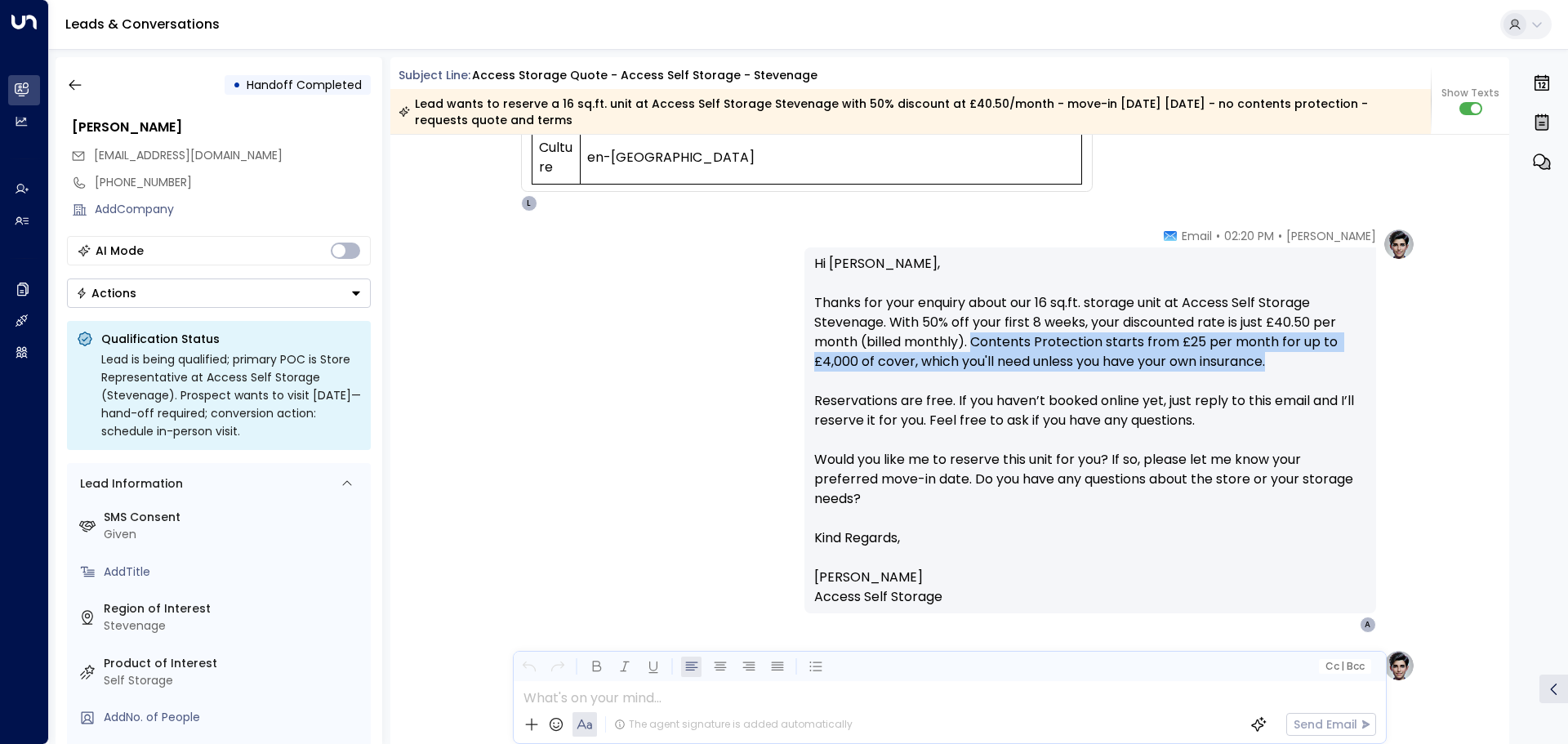
drag, startPoint x: 969, startPoint y: 342, endPoint x: 1274, endPoint y: 367, distance: 306.0
click at [1274, 367] on p "Hi Adam, Thanks for your enquiry about our 16 sq.ft. storage unit at Access Sel…" at bounding box center [1090, 391] width 552 height 274
click at [1200, 368] on p "Hi Adam, Thanks for your enquiry about our 16 sq.ft. storage unit at Access Sel…" at bounding box center [1090, 391] width 552 height 274
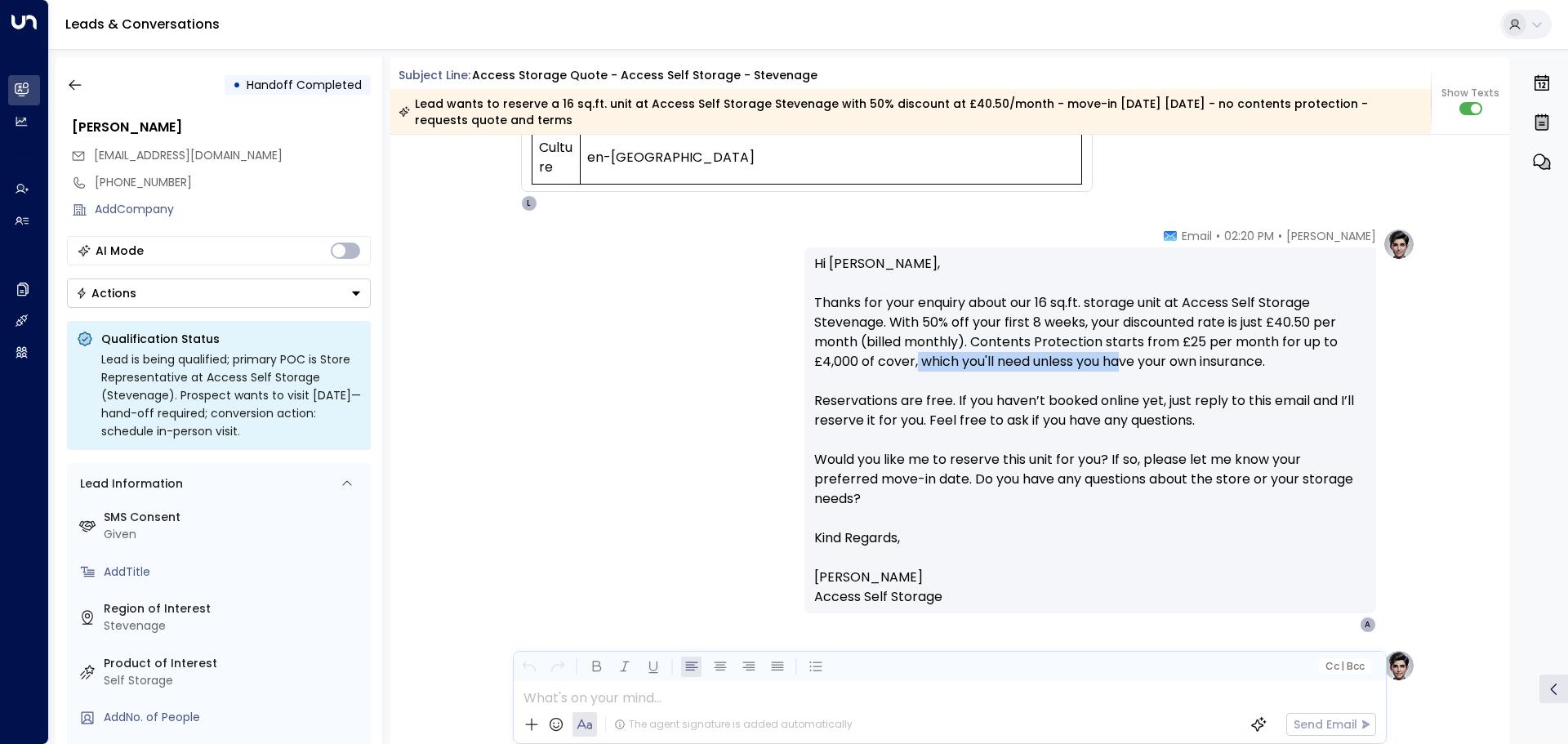
drag, startPoint x: 915, startPoint y: 362, endPoint x: 1118, endPoint y: 361, distance: 203.0
click at [1118, 361] on p "Hi Adam, Thanks for your enquiry about our 16 sq.ft. storage unit at Access Sel…" at bounding box center [1090, 391] width 552 height 274
click at [1051, 351] on p "Hi Adam, Thanks for your enquiry about our 16 sq.ft. storage unit at Access Sel…" at bounding box center [1090, 391] width 552 height 274
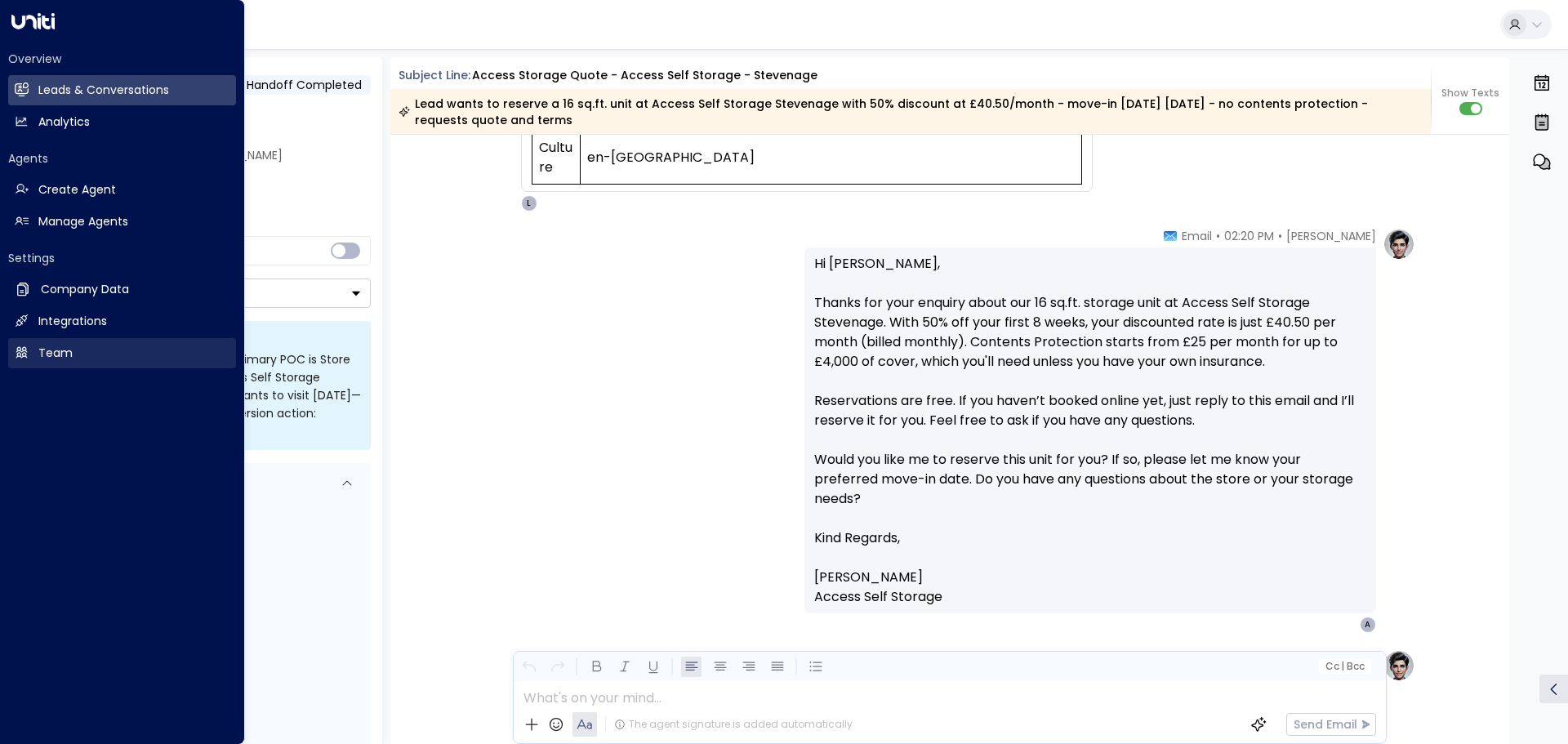
click at [46, 348] on h2 "Team" at bounding box center [56, 353] width 35 height 17
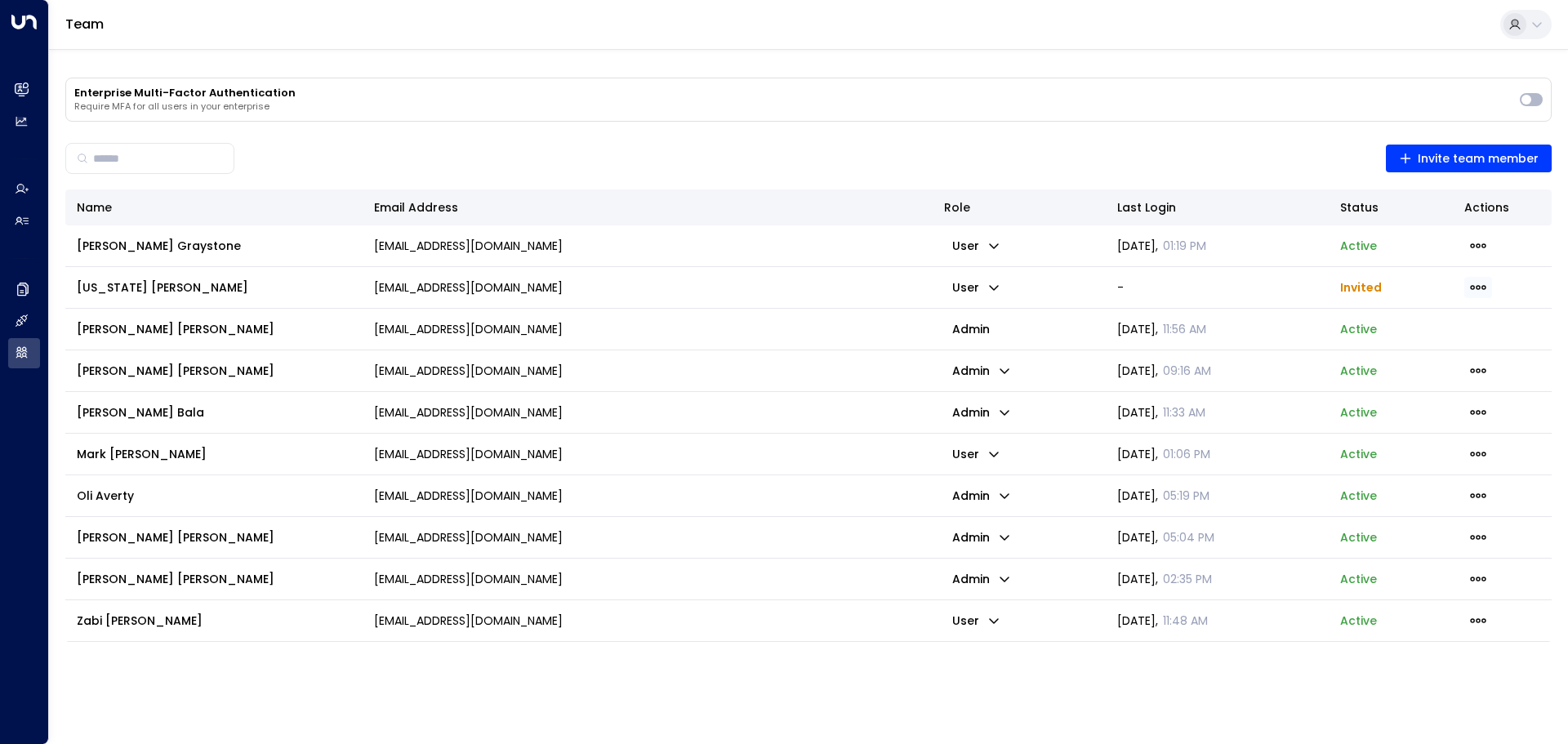
click at [1478, 288] on icon "button" at bounding box center [1478, 288] width 18 height 18
click at [1471, 284] on icon "button" at bounding box center [1478, 288] width 18 height 18
click at [1440, 284] on div at bounding box center [784, 372] width 1568 height 744
click at [1470, 282] on icon "button" at bounding box center [1478, 288] width 18 height 18
click at [1424, 334] on span "Delete Invite" at bounding box center [1419, 328] width 56 height 10
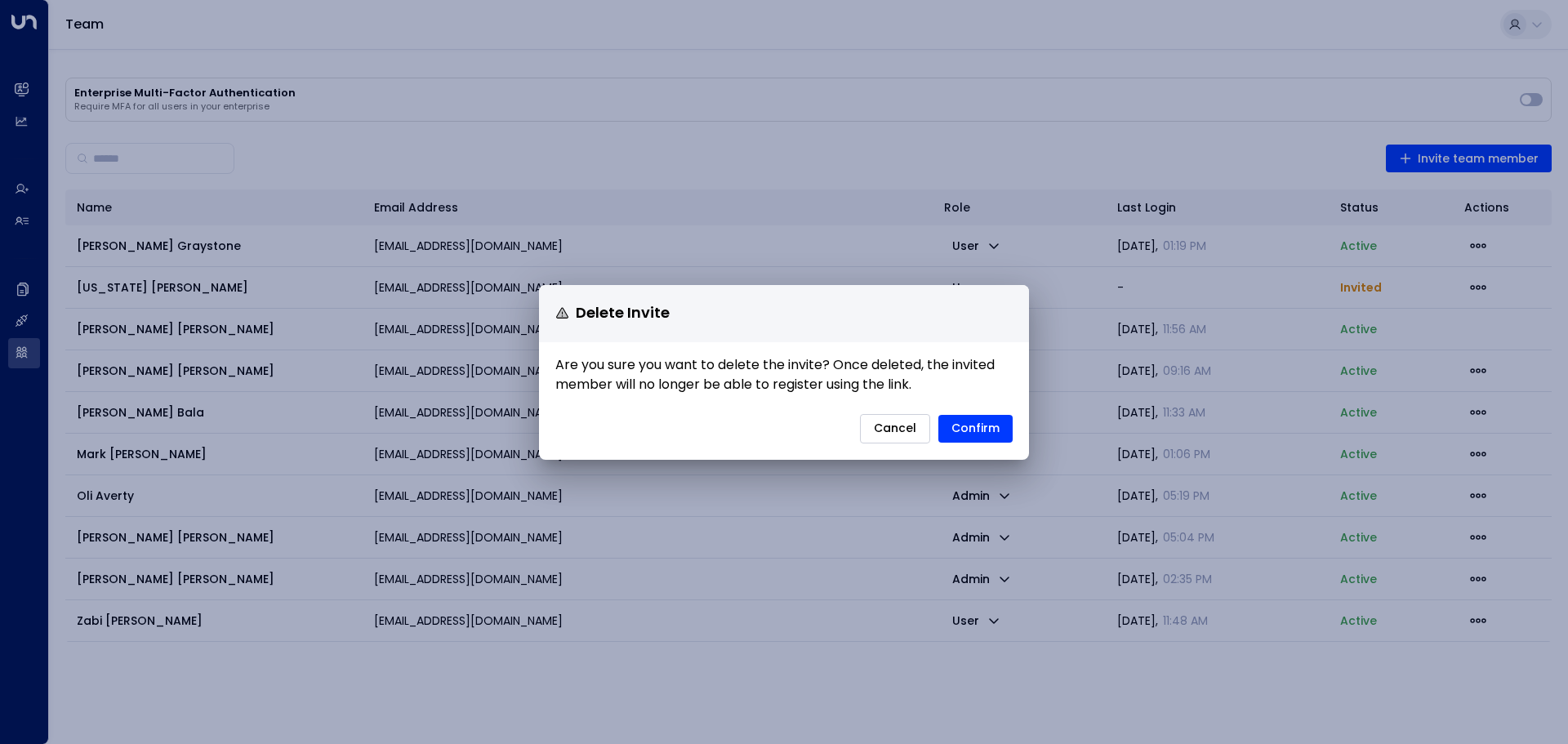
click at [895, 421] on button "Cancel" at bounding box center [895, 429] width 70 height 29
